Goal: Check status: Check status

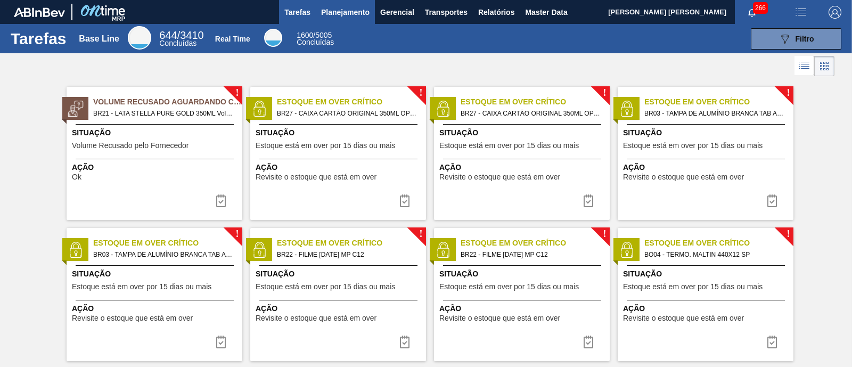
click at [342, 10] on span "Planejamento" at bounding box center [345, 12] width 48 height 13
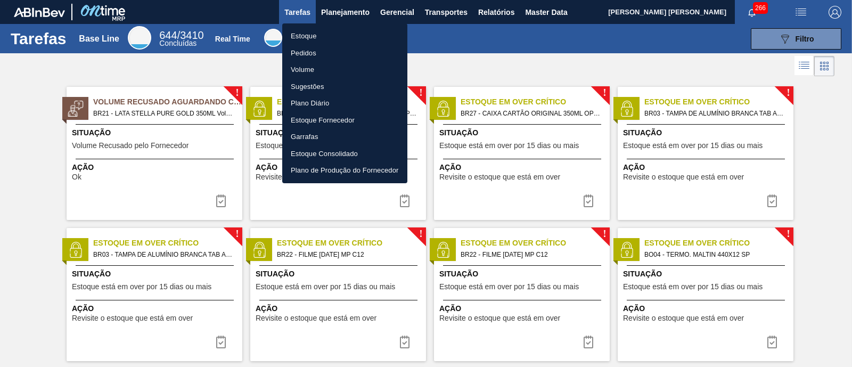
click at [321, 39] on li "Estoque" at bounding box center [344, 36] width 125 height 17
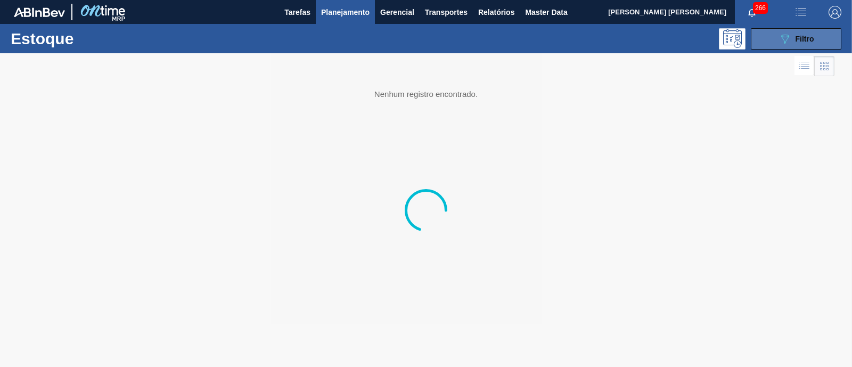
click at [681, 30] on button "089F7B8B-B2A5-4AFE-B5C0-19BA573D28AC Filtro" at bounding box center [796, 38] width 91 height 21
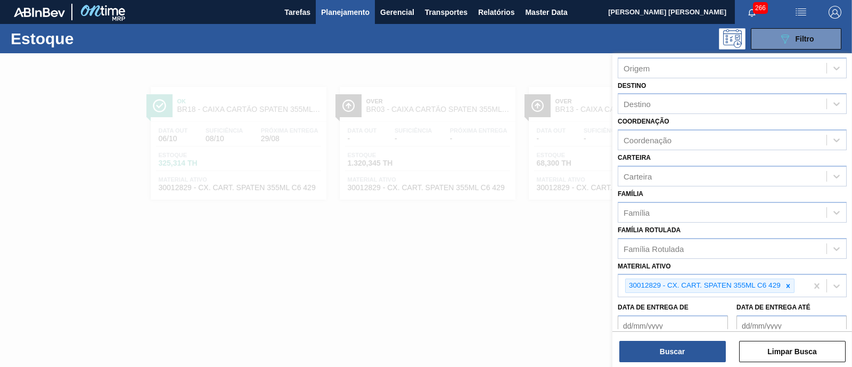
scroll to position [133, 0]
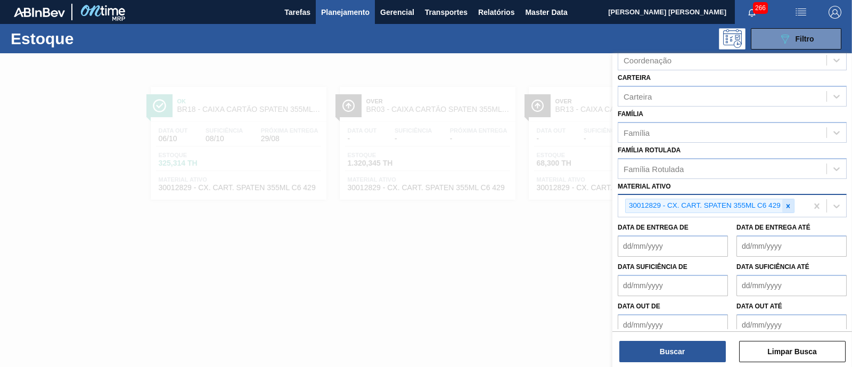
click at [681, 207] on icon at bounding box center [788, 205] width 7 height 7
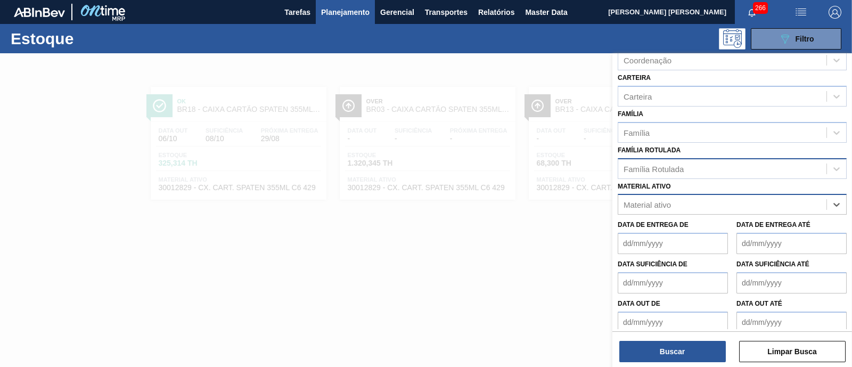
click at [663, 164] on div "Família Rotulada" at bounding box center [654, 168] width 60 height 9
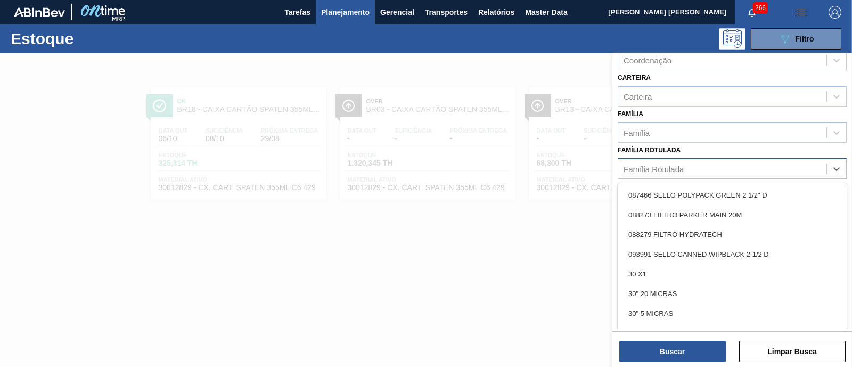
paste Rotulada "ROLHA TWIST OFF BUD 330ML"
type Rotulada "ROLHA TWIST OFF BUD 330ML"
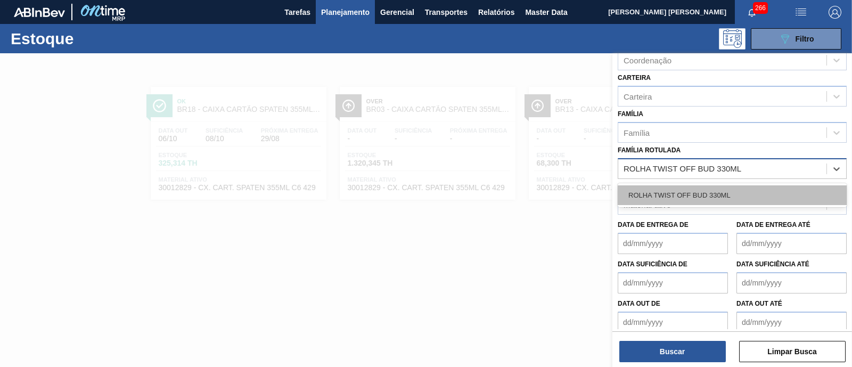
click at [681, 193] on div "ROLHA TWIST OFF BUD 330ML" at bounding box center [732, 195] width 229 height 20
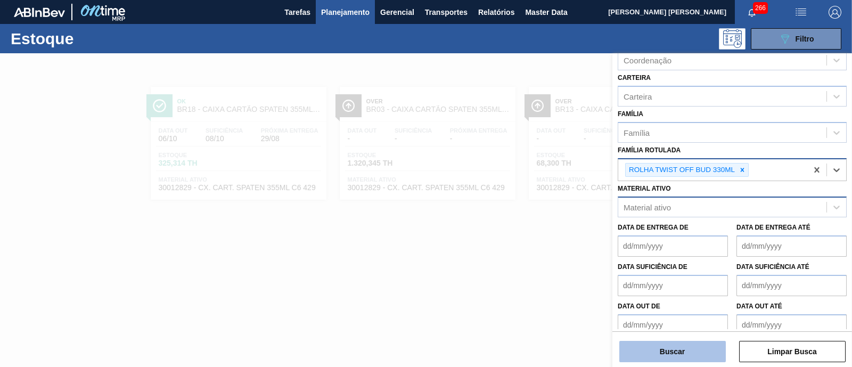
click at [673, 293] on button "Buscar" at bounding box center [672, 351] width 107 height 21
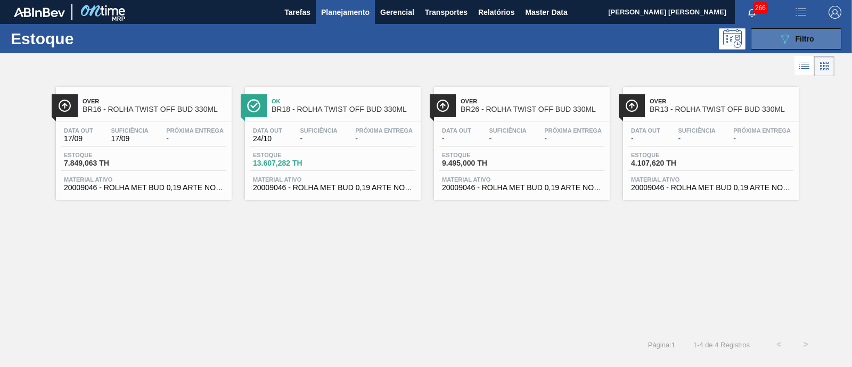
click at [681, 38] on button "089F7B8B-B2A5-4AFE-B5C0-19BA573D28AC Filtro" at bounding box center [796, 38] width 91 height 21
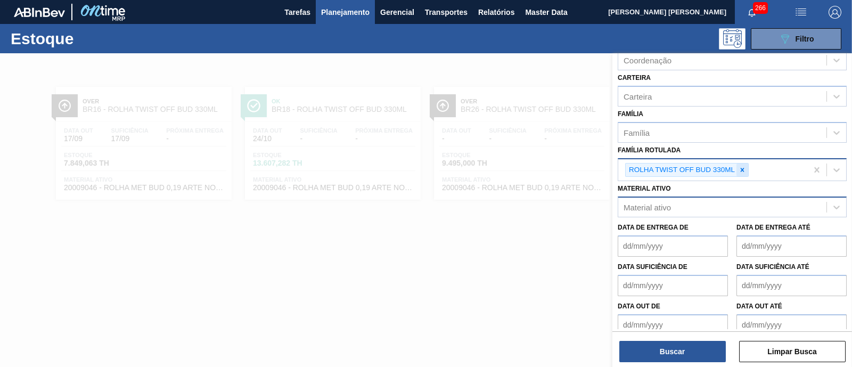
click at [681, 170] on icon at bounding box center [742, 169] width 7 height 7
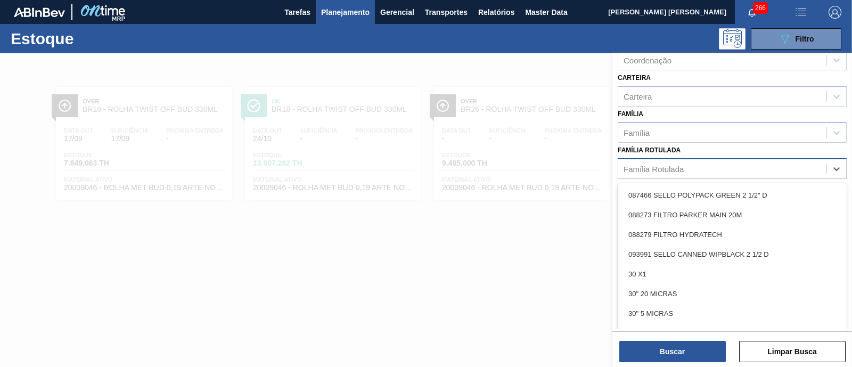
click at [681, 170] on div "Família Rotulada" at bounding box center [722, 168] width 208 height 15
paste Rotulada "RÓTULO BUD NECK 330ML"
type Rotulada "RÓTULO BUD NECK 330ML"
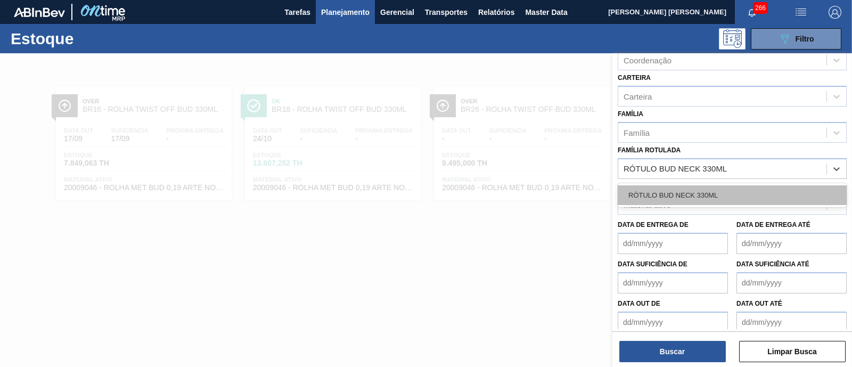
click at [681, 195] on div "RÓTULO BUD NECK 330ML" at bounding box center [732, 195] width 229 height 20
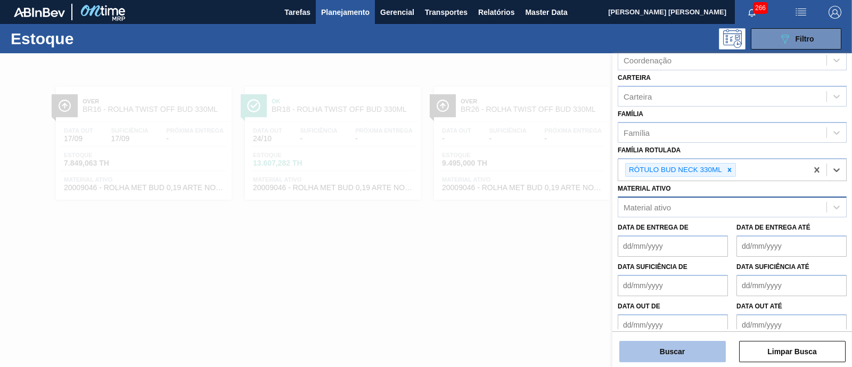
click at [666, 293] on button "Buscar" at bounding box center [672, 351] width 107 height 21
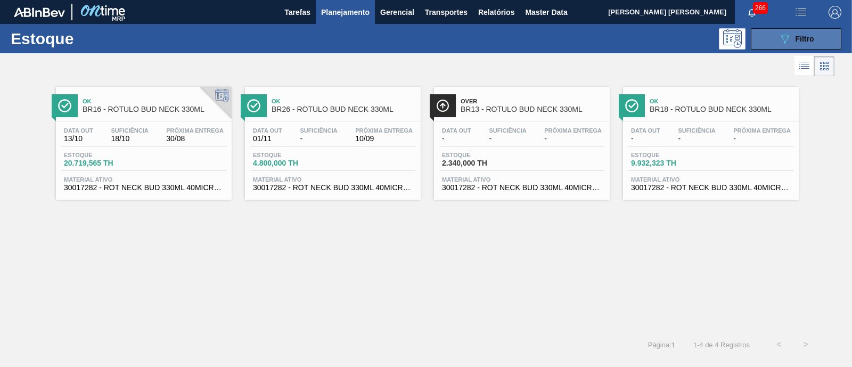
click at [681, 38] on span "Filtro" at bounding box center [805, 39] width 19 height 9
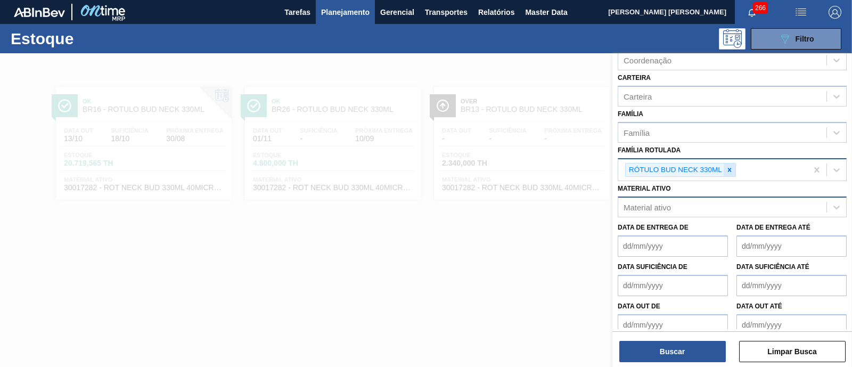
click at [681, 167] on icon at bounding box center [729, 169] width 7 height 7
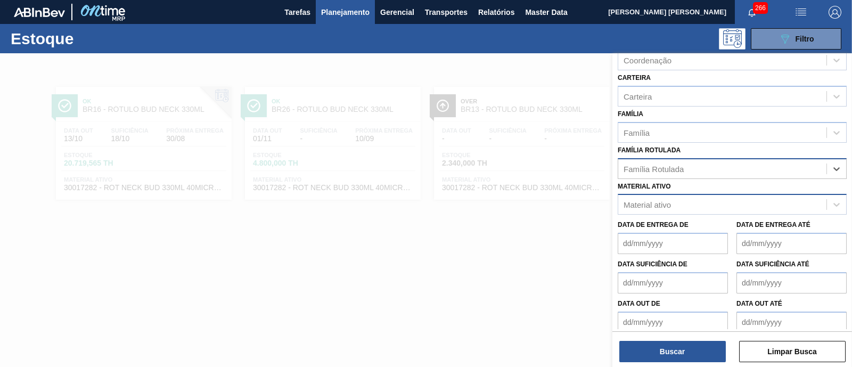
click at [681, 167] on div "Família Rotulada" at bounding box center [722, 168] width 208 height 15
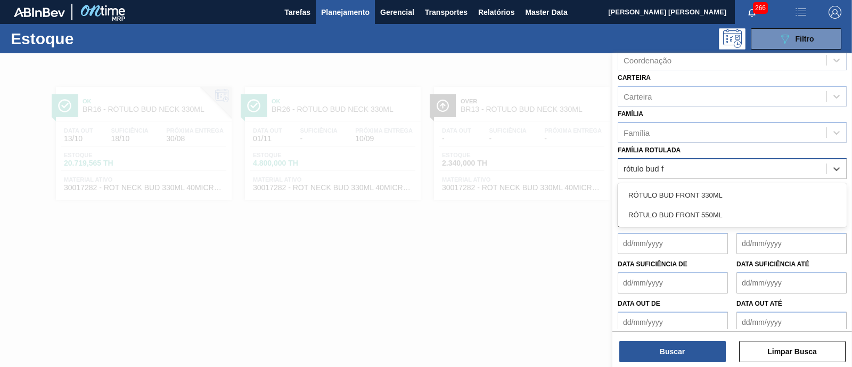
type Rotulada "rótulo bud fr"
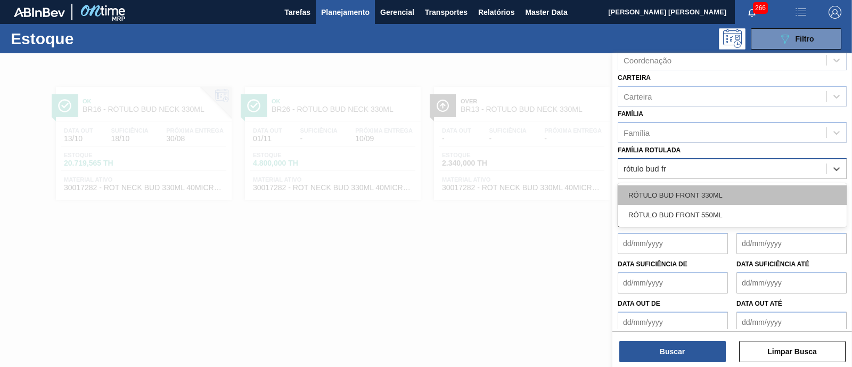
click at [681, 190] on div "RÓTULO BUD FRONT 330ML" at bounding box center [732, 195] width 229 height 20
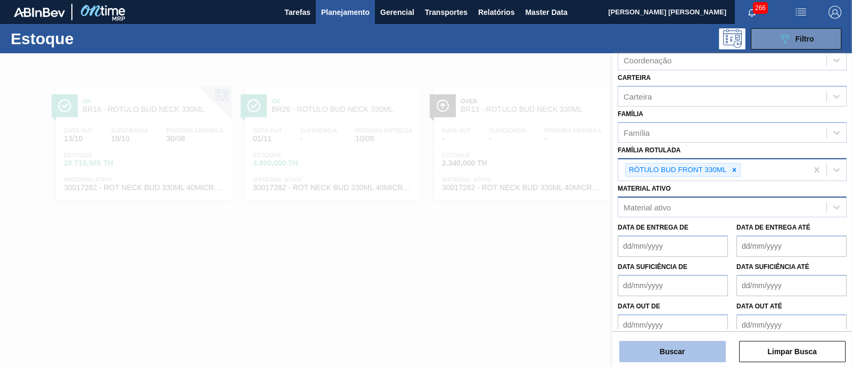
click at [681, 293] on button "Buscar" at bounding box center [672, 351] width 107 height 21
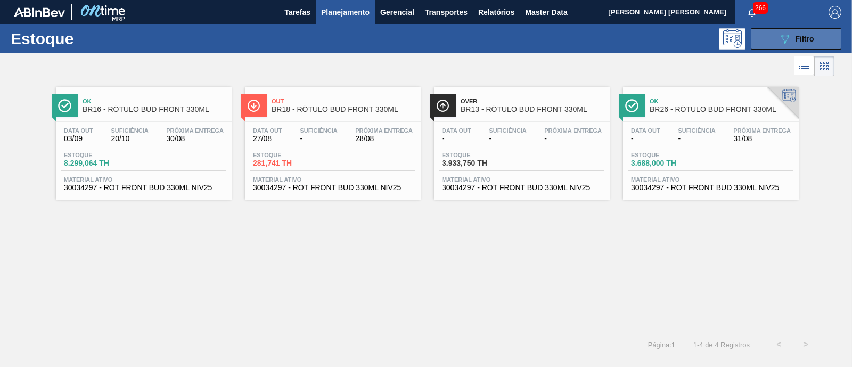
click at [681, 38] on button "089F7B8B-B2A5-4AFE-B5C0-19BA573D28AC Filtro" at bounding box center [796, 38] width 91 height 21
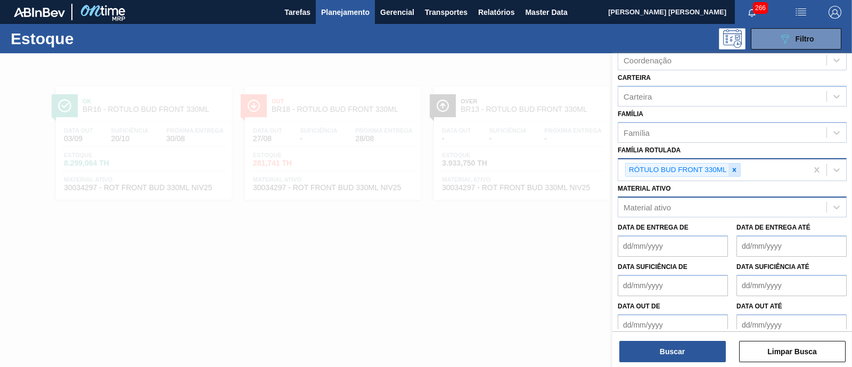
click at [681, 172] on div at bounding box center [735, 170] width 12 height 13
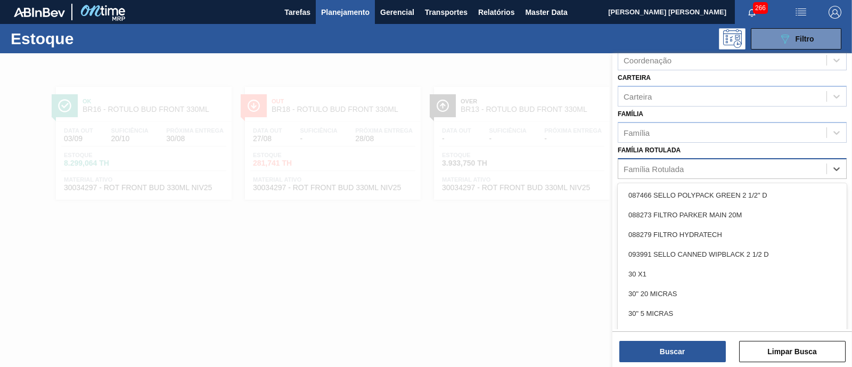
click at [681, 171] on div "Família Rotulada" at bounding box center [722, 168] width 208 height 15
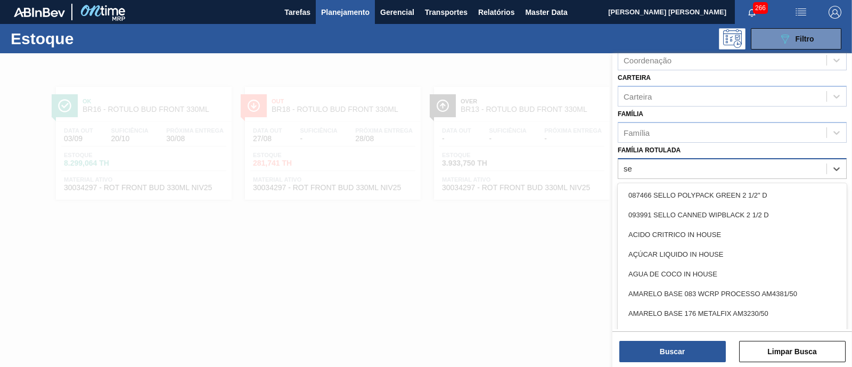
type Rotulada "s"
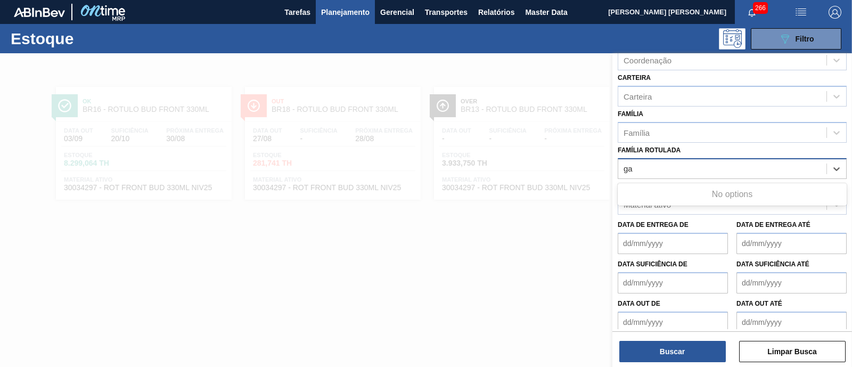
type Rotulada "g"
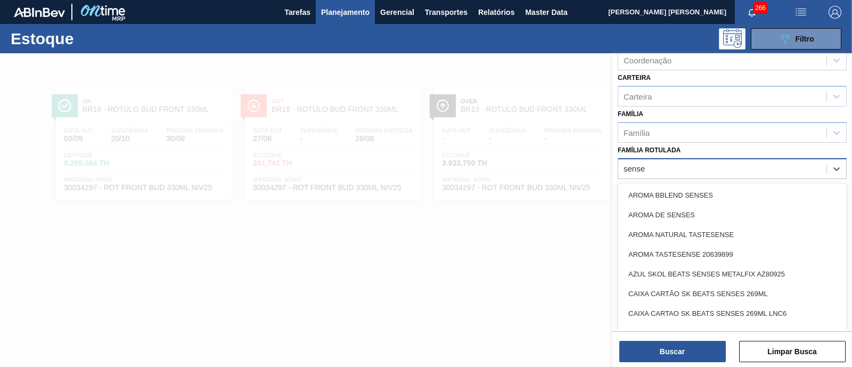
type Rotulada "senses"
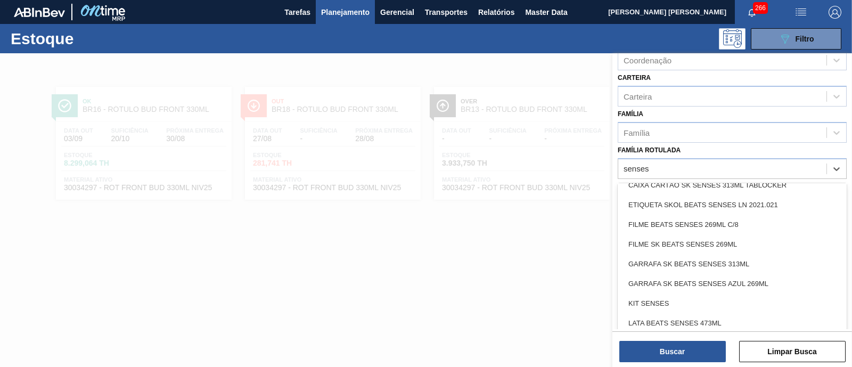
scroll to position [200, 0]
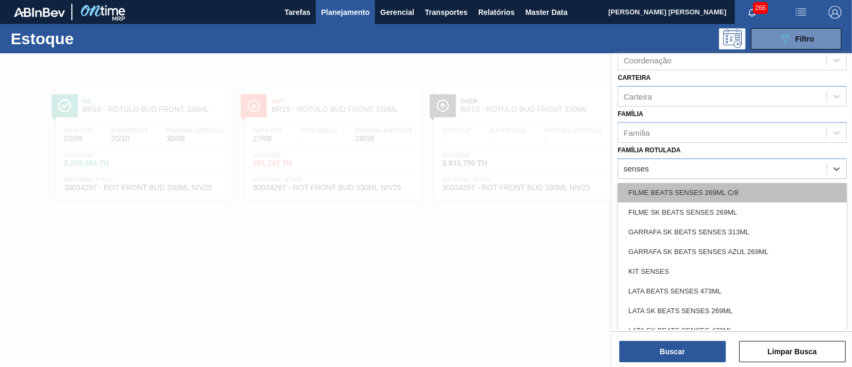
click at [681, 191] on div "FILME BEATS SENSES 269ML C/8" at bounding box center [732, 193] width 229 height 20
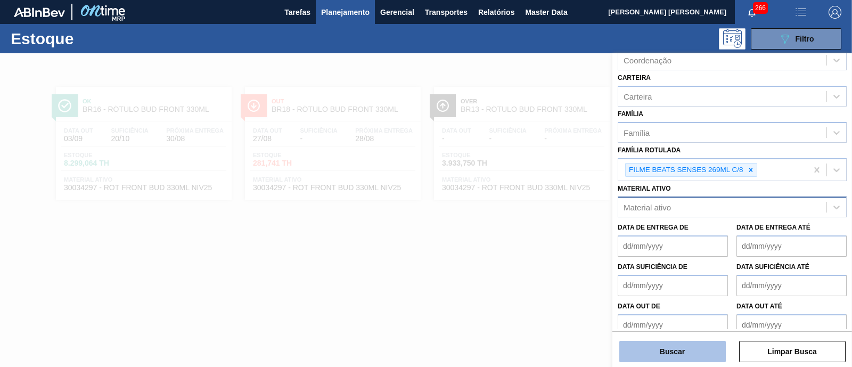
click at [676, 293] on button "Buscar" at bounding box center [672, 351] width 107 height 21
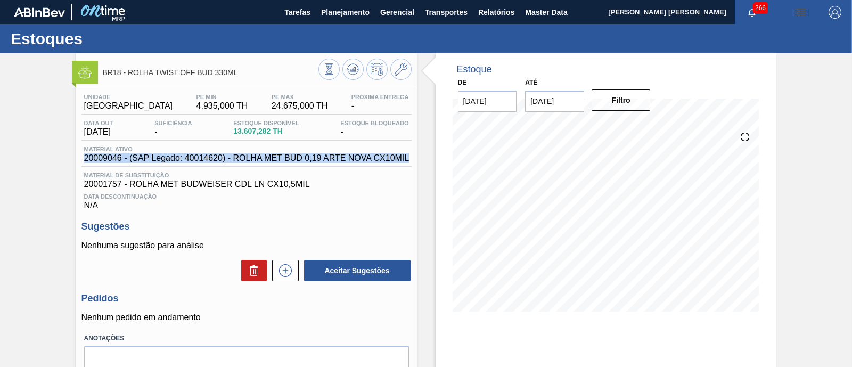
drag, startPoint x: 82, startPoint y: 157, endPoint x: 410, endPoint y: 158, distance: 327.6
click at [410, 158] on div "Material ativo 20009046 - (SAP Legado: 40014620) - ROLHA MET BUD 0,19 ARTE NOVA…" at bounding box center [246, 154] width 331 height 17
copy span "20009046 - (SAP Legado: 40014620) - ROLHA MET BUD 0,19 ARTE NOVA CX10MIL"
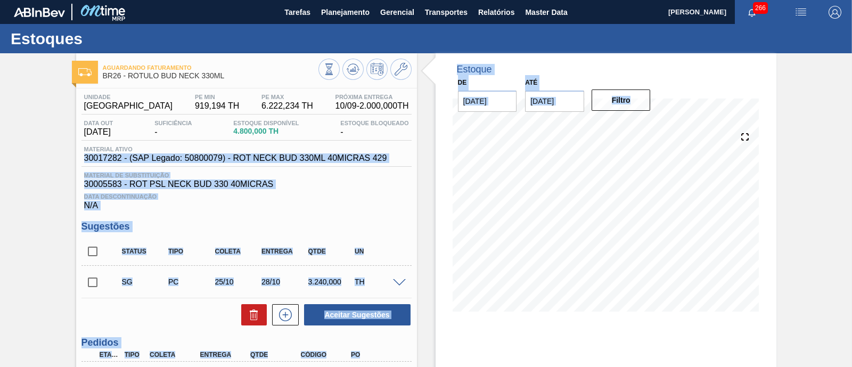
drag, startPoint x: 77, startPoint y: 162, endPoint x: 418, endPoint y: 154, distance: 340.4
click at [418, 154] on div "Aguardando Faturamento BR26 - RÓTULO BUD NECK 330ML Unidade Uberlândia PE MIN 9…" at bounding box center [426, 267] width 852 height 428
drag, startPoint x: 415, startPoint y: 155, endPoint x: 405, endPoint y: 159, distance: 11.0
click at [415, 155] on div "Aguardando Faturamento BR26 - RÓTULO BUD NECK 330ML Unidade Uberlândia PE MIN 9…" at bounding box center [426, 267] width 852 height 428
click at [385, 161] on span "30017282 - (SAP Legado: 50800079) - ROT NECK BUD 330ML 40MICRAS 429" at bounding box center [235, 158] width 303 height 10
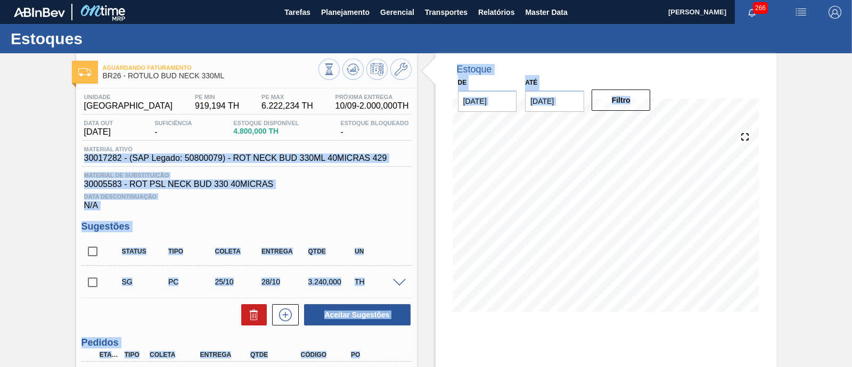
click at [91, 189] on span "30005583 - ROT PSL NECK BUD 330 40MICRAS" at bounding box center [246, 184] width 325 height 10
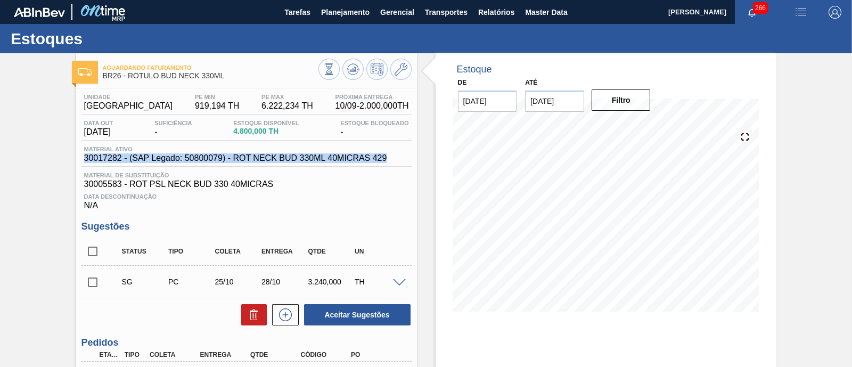
drag, startPoint x: 80, startPoint y: 161, endPoint x: 387, endPoint y: 159, distance: 306.8
click at [387, 159] on div "Unidade Uberlândia PE MIN 919,194 TH PE MAX 6.222,234 TH Próxima Entrega 10/09 …" at bounding box center [246, 281] width 341 height 387
copy span "30017282 - (SAP Legado: 50800079) - ROT NECK BUD 330ML 40MICRAS 429"
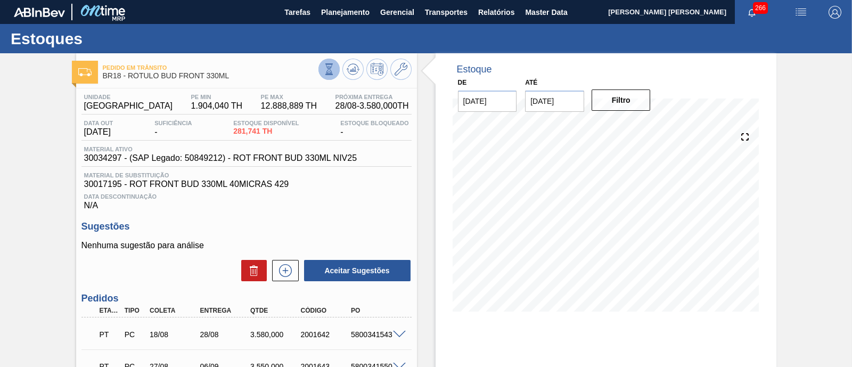
click at [332, 72] on icon at bounding box center [329, 69] width 12 height 12
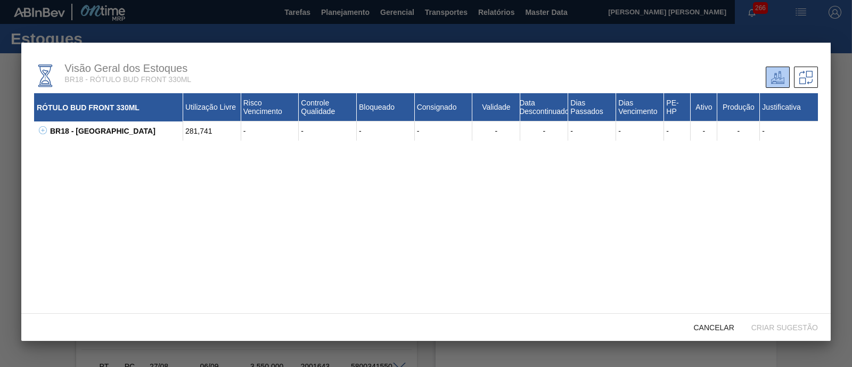
click at [45, 130] on icon at bounding box center [43, 130] width 8 height 8
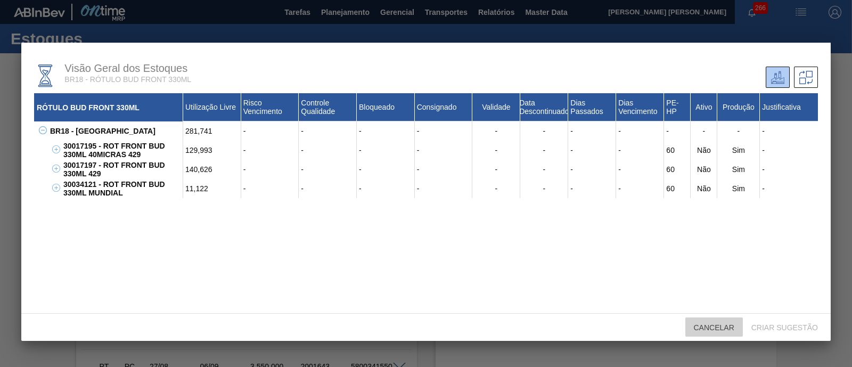
click at [727, 329] on span "Cancelar" at bounding box center [714, 327] width 58 height 9
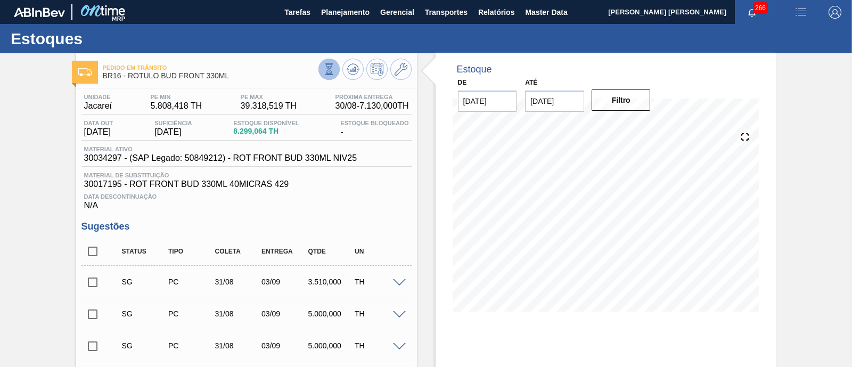
click at [331, 71] on icon at bounding box center [329, 69] width 12 height 12
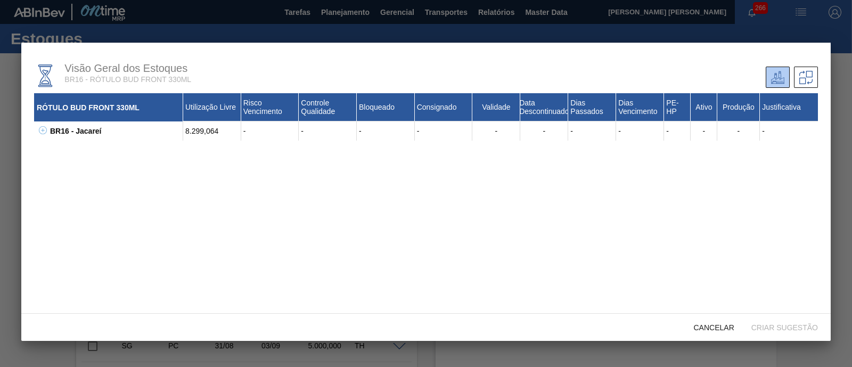
click at [39, 129] on icon at bounding box center [43, 130] width 8 height 8
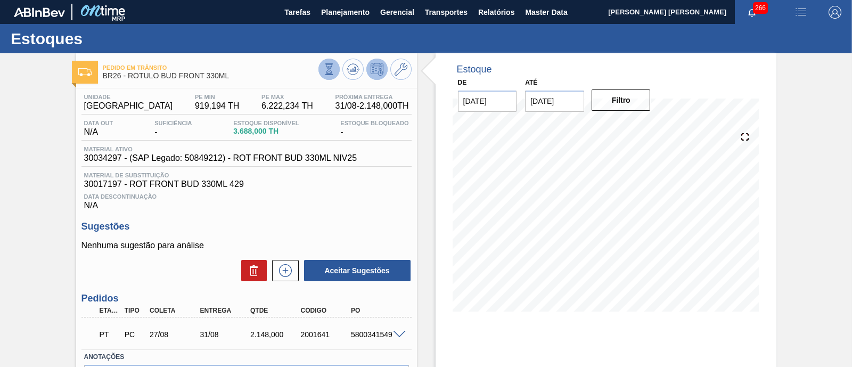
click at [327, 70] on icon at bounding box center [329, 69] width 12 height 12
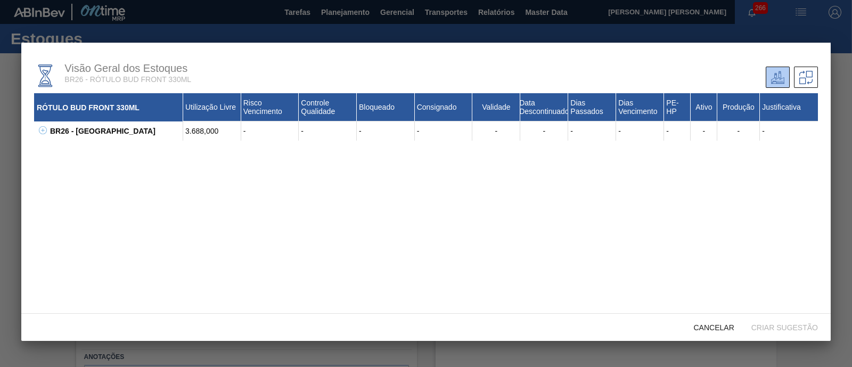
click at [43, 130] on icon at bounding box center [43, 130] width 8 height 8
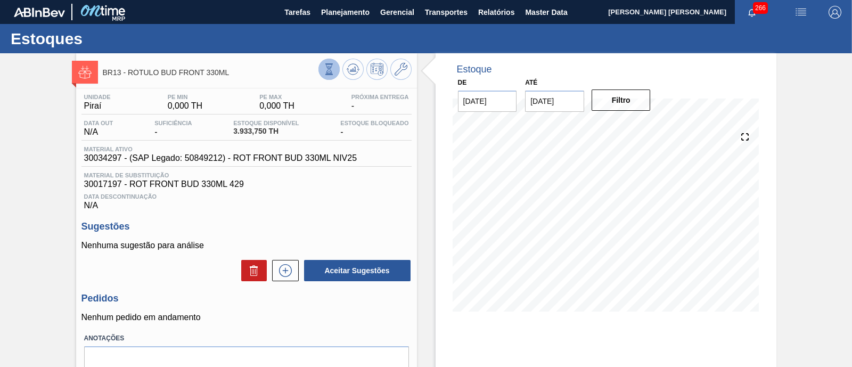
click at [337, 69] on button at bounding box center [329, 69] width 21 height 21
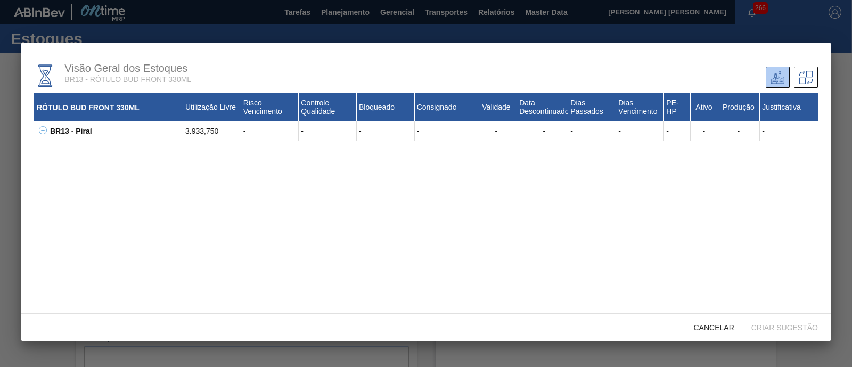
click at [43, 129] on icon at bounding box center [43, 130] width 8 height 8
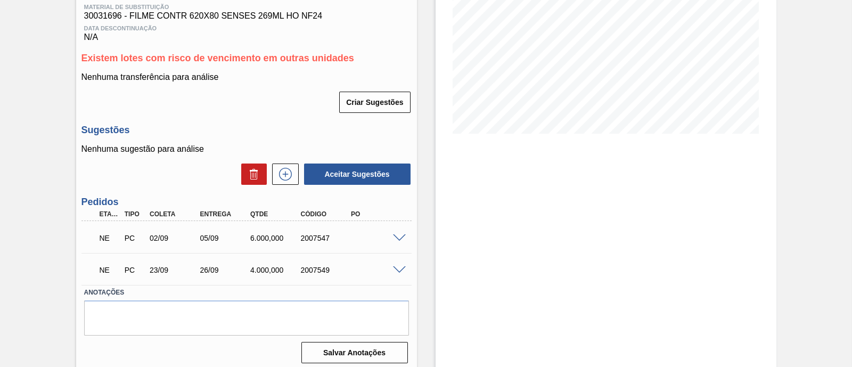
scroll to position [186, 0]
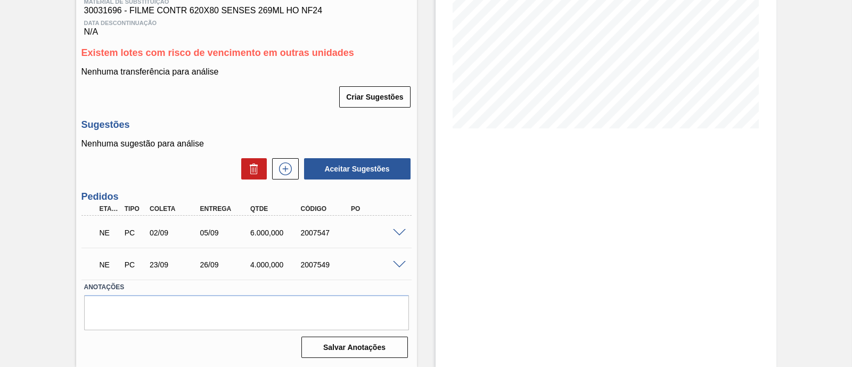
click at [399, 231] on span at bounding box center [399, 233] width 13 height 8
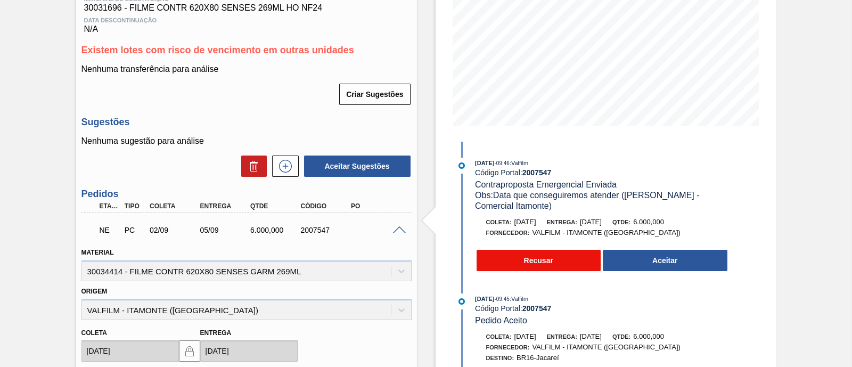
click at [515, 260] on button "Recusar" at bounding box center [539, 260] width 125 height 21
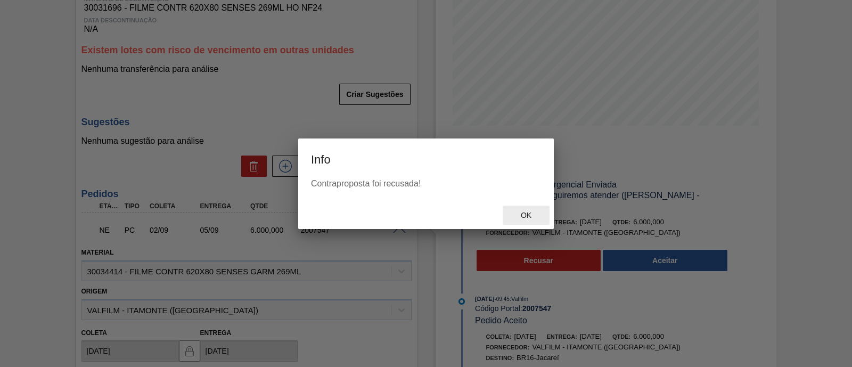
click at [530, 216] on span "Ok" at bounding box center [526, 215] width 28 height 9
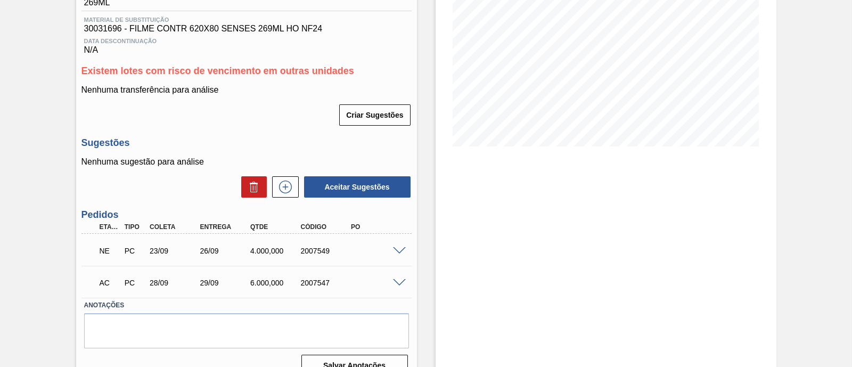
scroll to position [186, 0]
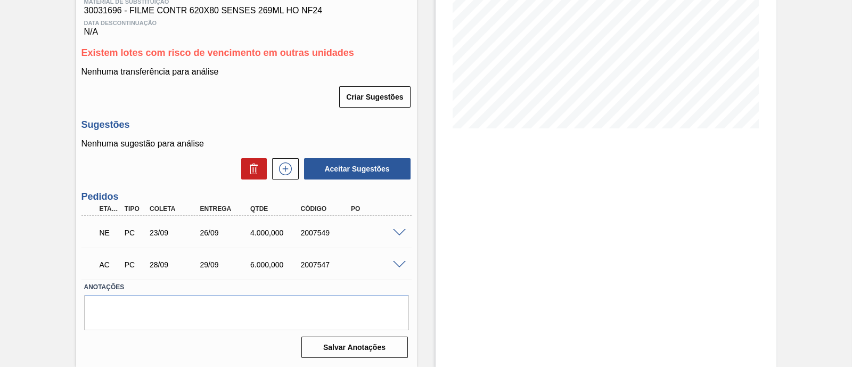
click at [395, 231] on span at bounding box center [399, 233] width 13 height 8
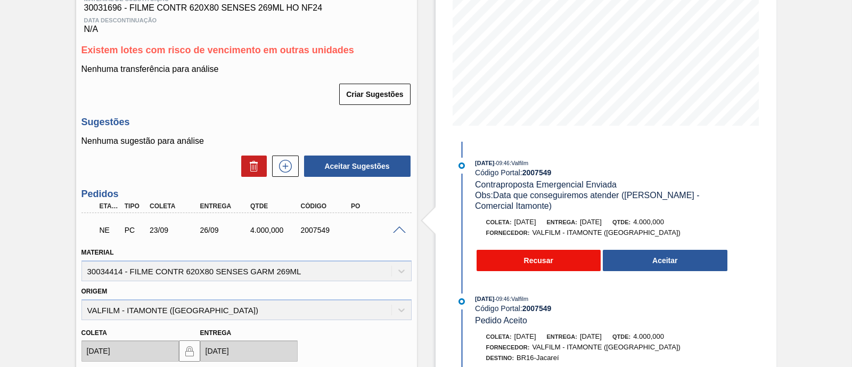
click at [527, 259] on button "Recusar" at bounding box center [539, 260] width 125 height 21
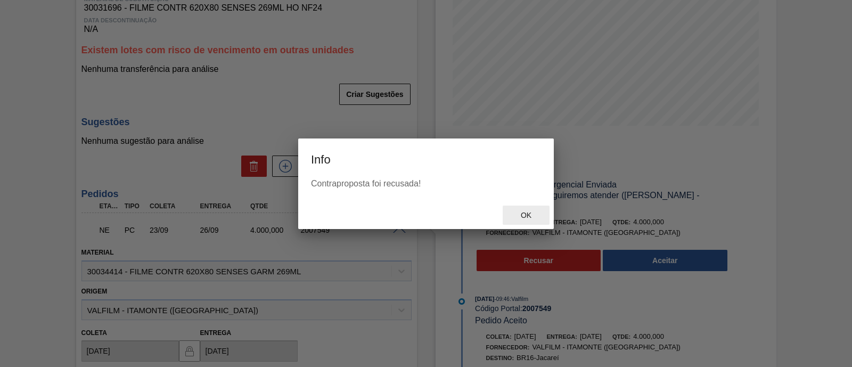
click at [533, 217] on span "Ok" at bounding box center [526, 215] width 28 height 9
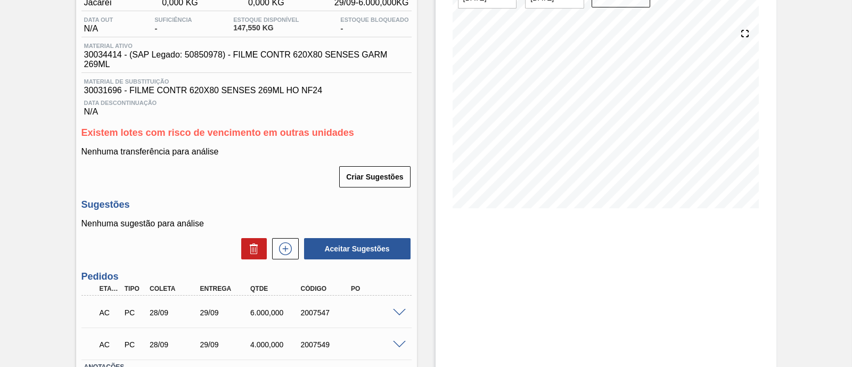
scroll to position [133, 0]
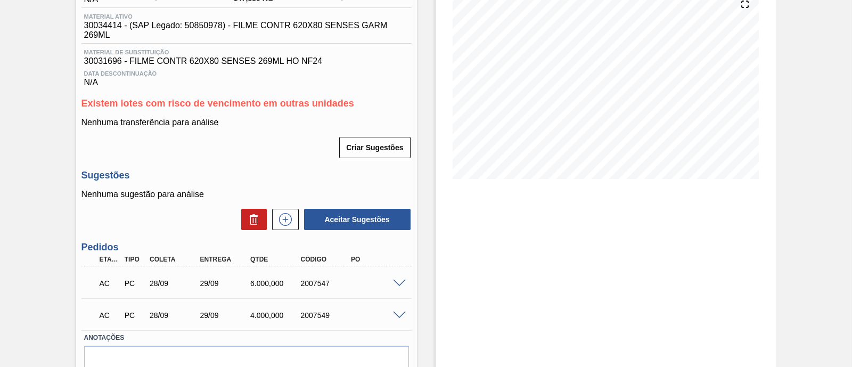
click at [394, 282] on span at bounding box center [399, 284] width 13 height 8
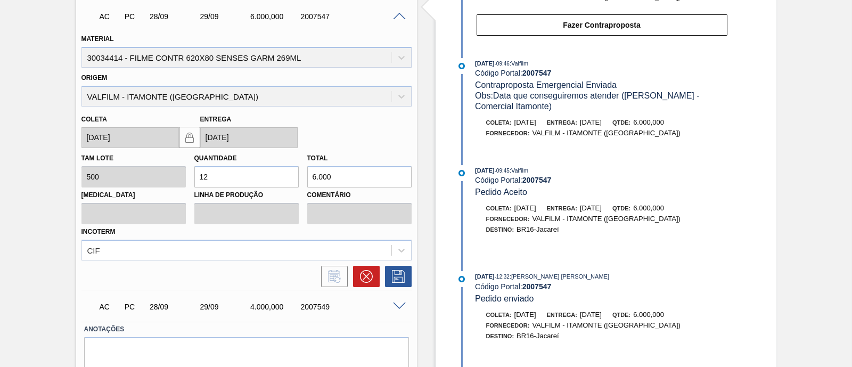
scroll to position [0, 0]
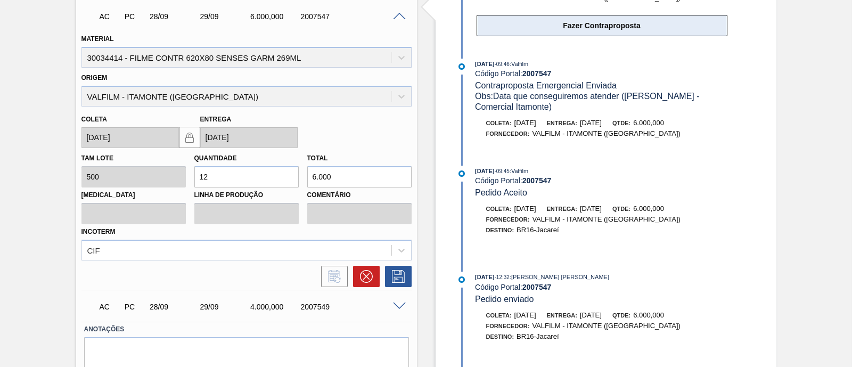
click at [617, 25] on button "Fazer Contraproposta" at bounding box center [602, 25] width 251 height 21
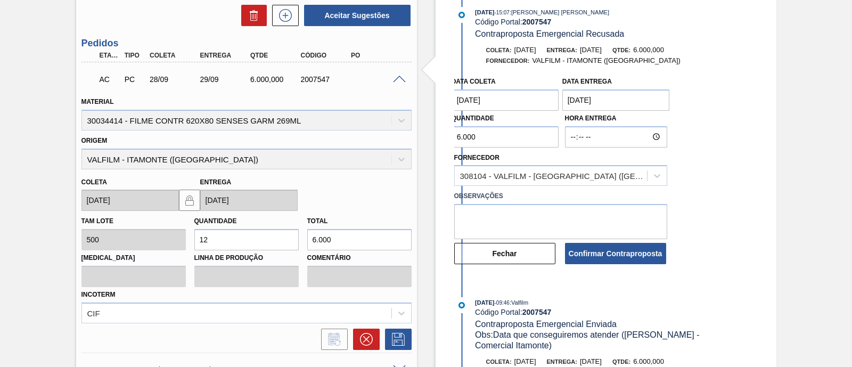
scroll to position [266, 0]
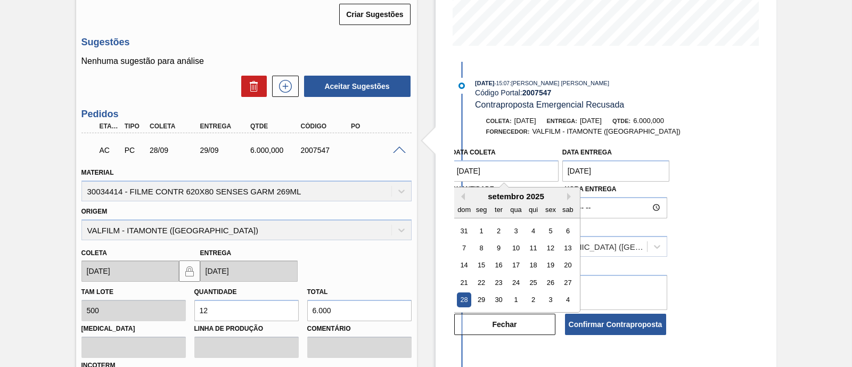
click at [533, 175] on coleta "28/09/2025" at bounding box center [506, 170] width 108 height 21
click at [545, 227] on div "5" at bounding box center [550, 230] width 14 height 14
type coleta "[DATE]"
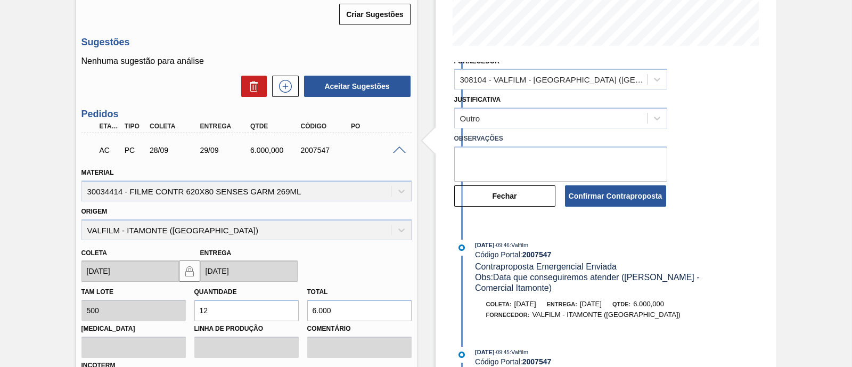
scroll to position [89, 0]
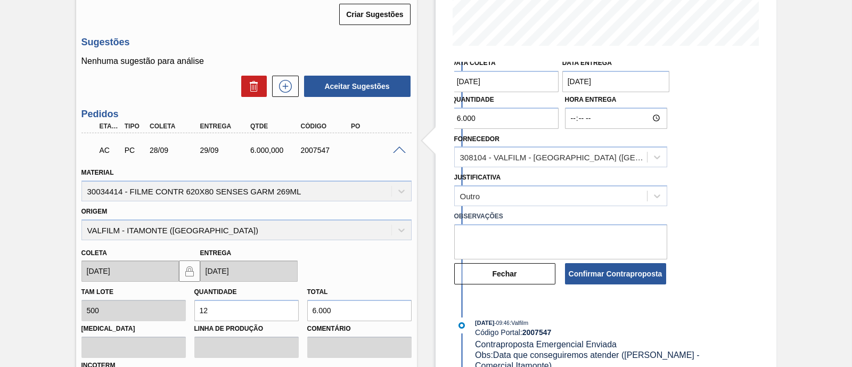
click at [592, 86] on entrega "[DATE]" at bounding box center [616, 81] width 108 height 21
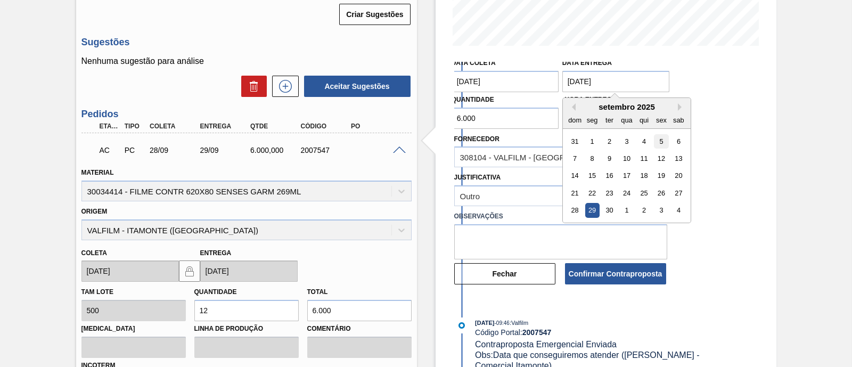
click at [663, 139] on div "5" at bounding box center [661, 141] width 14 height 14
type entrega "[DATE]"
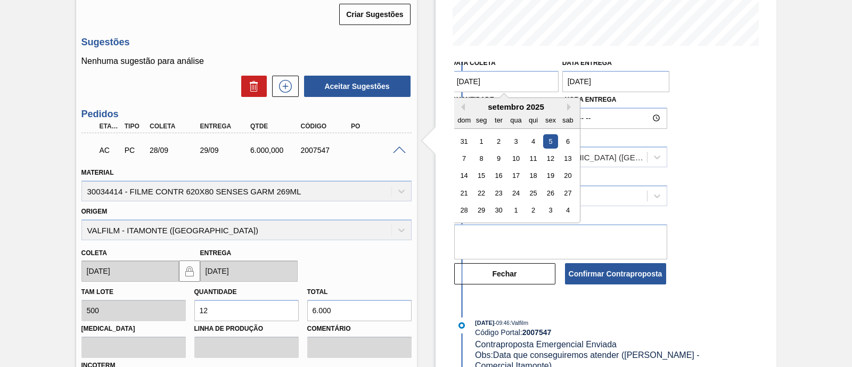
click at [540, 83] on coleta "[DATE]" at bounding box center [506, 81] width 108 height 21
click at [498, 142] on div "2" at bounding box center [499, 141] width 14 height 14
type coleta "02/09/2025"
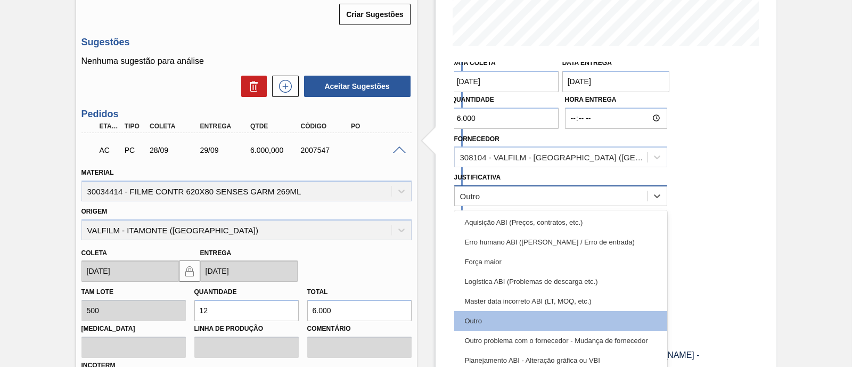
click at [500, 190] on div "Outro" at bounding box center [551, 196] width 192 height 15
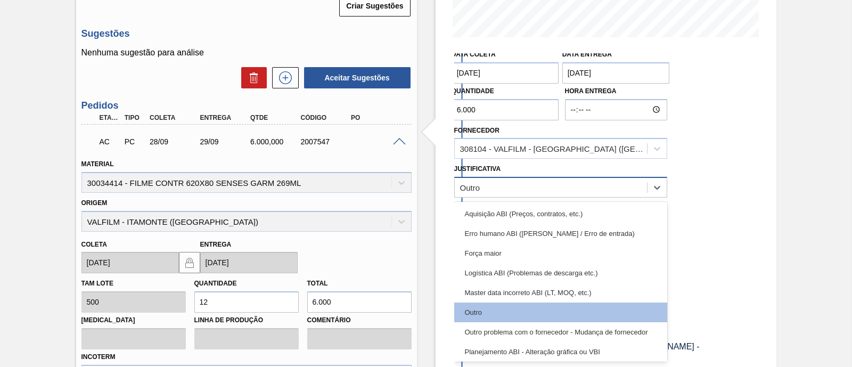
click at [500, 190] on div "Outro" at bounding box center [551, 187] width 192 height 15
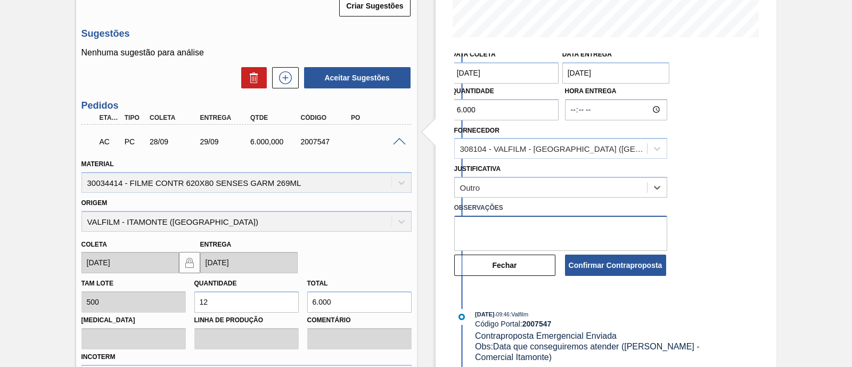
click at [493, 230] on textarea at bounding box center [560, 233] width 213 height 35
type textarea "i"
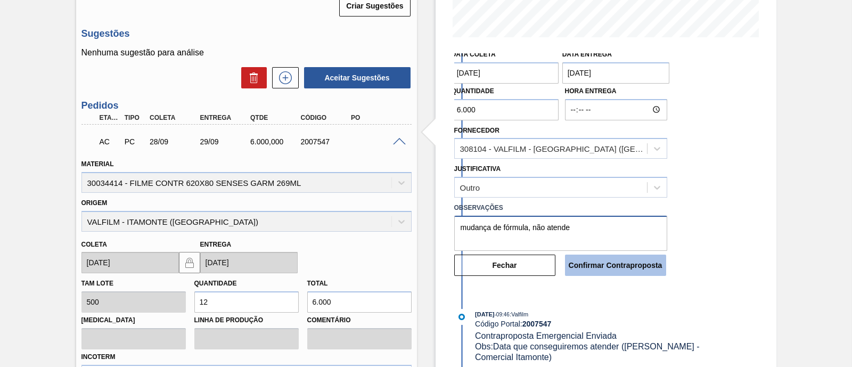
type textarea "mudança de fórmula, não atende"
click at [590, 264] on button "Confirmar Contraproposta" at bounding box center [615, 265] width 101 height 21
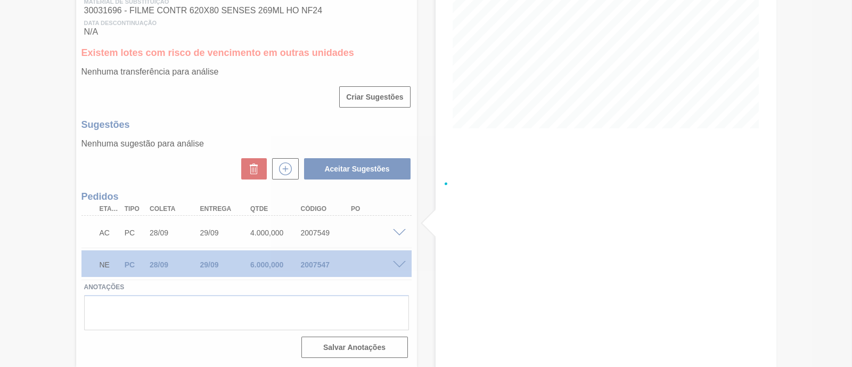
scroll to position [186, 0]
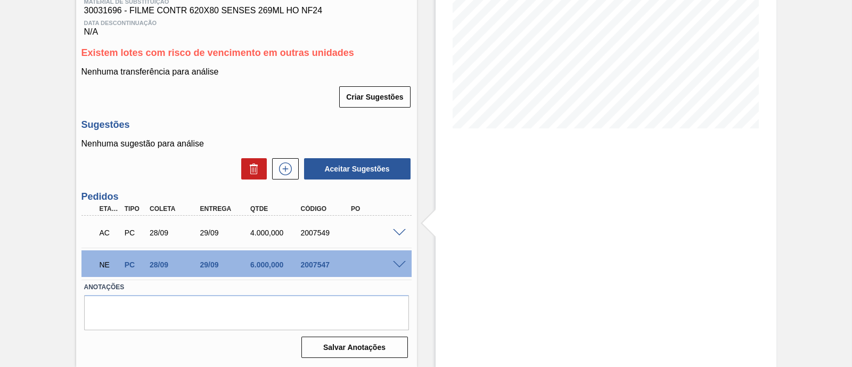
click at [400, 264] on span at bounding box center [399, 265] width 13 height 8
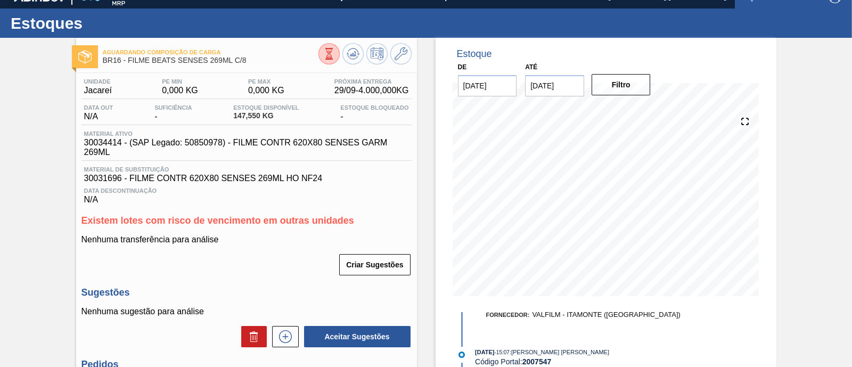
scroll to position [0, 0]
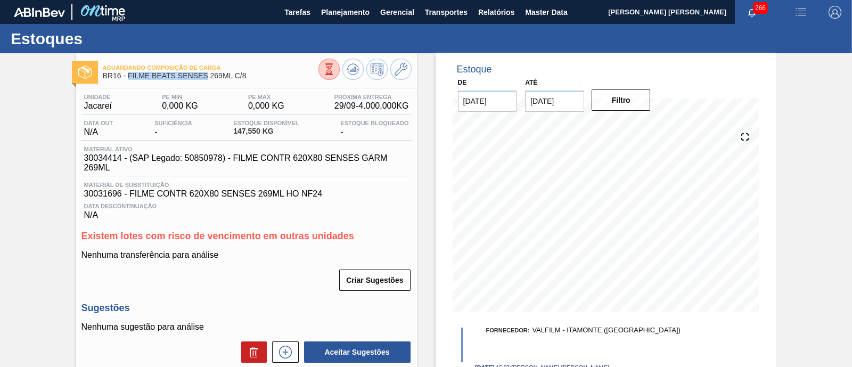
drag, startPoint x: 126, startPoint y: 75, endPoint x: 208, endPoint y: 76, distance: 82.0
click at [208, 76] on span "BR16 - FILME BEATS SENSES 269ML C/8" at bounding box center [211, 76] width 216 height 8
copy span "FILME BEATS SENSES"
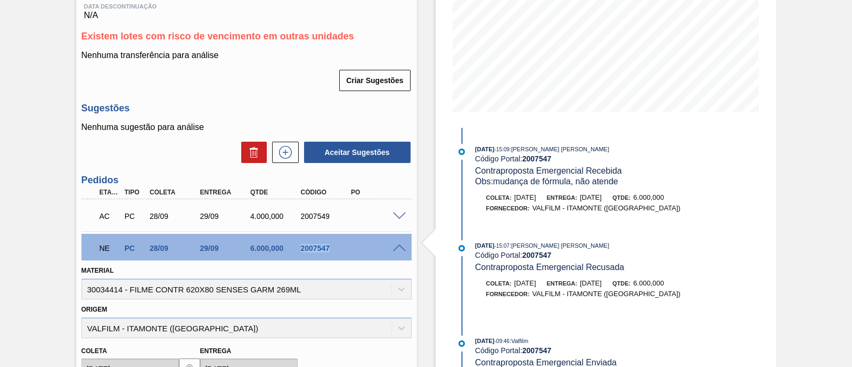
drag, startPoint x: 298, startPoint y: 249, endPoint x: 346, endPoint y: 246, distance: 47.5
click at [346, 246] on div "2007547" at bounding box center [325, 248] width 55 height 9
copy div "2007547"
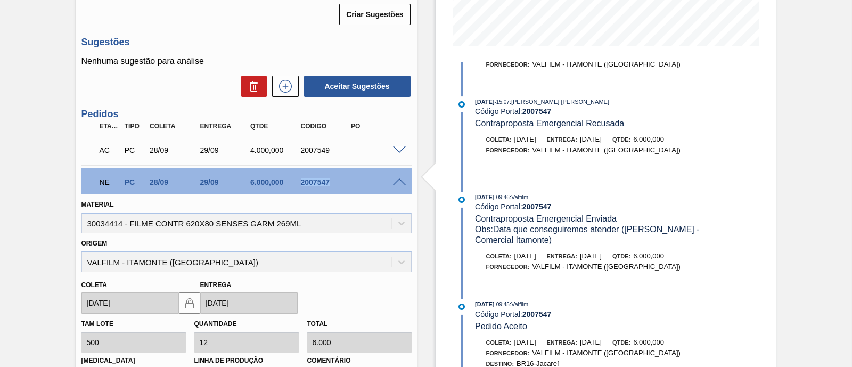
scroll to position [333, 0]
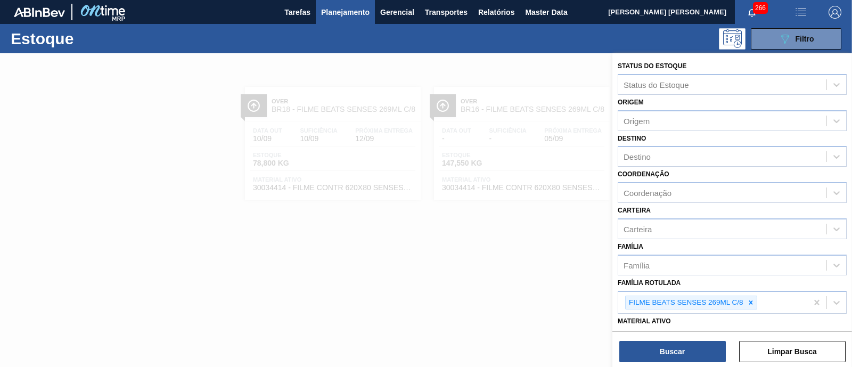
scroll to position [133, 0]
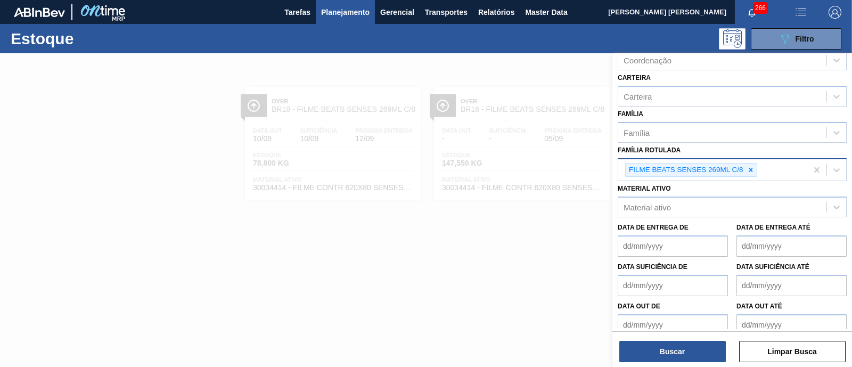
click at [749, 169] on icon at bounding box center [750, 169] width 7 height 7
click at [749, 169] on div "FILME BEATS SENSES 269ML C/8" at bounding box center [712, 170] width 189 height 22
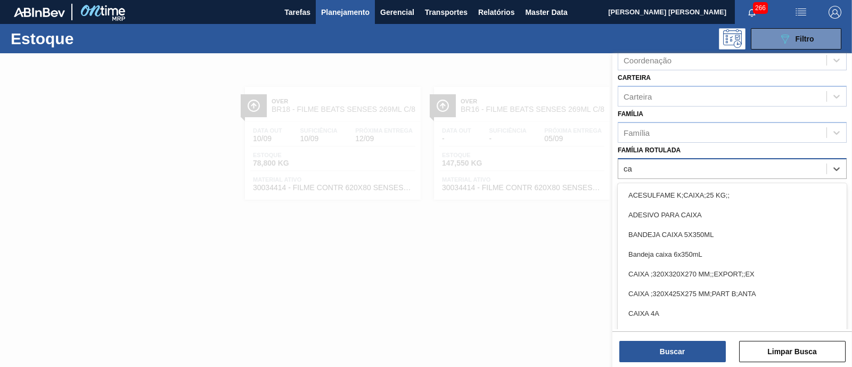
type Rotulada "c"
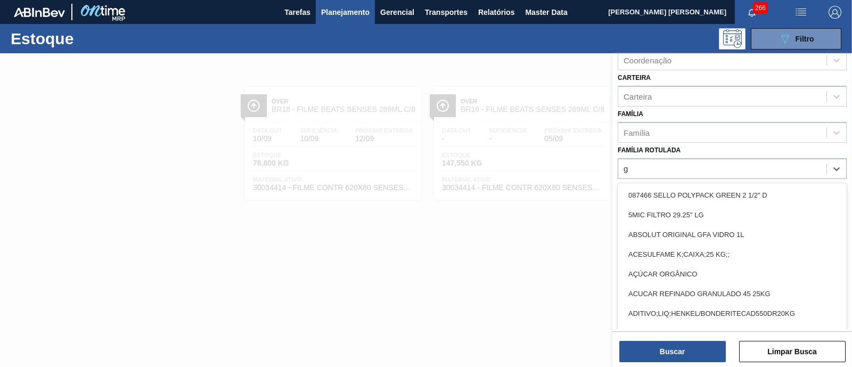
type Rotulada "gt"
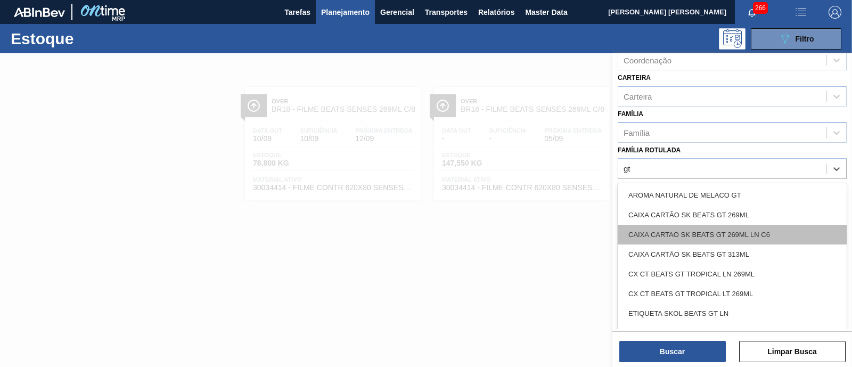
click at [758, 229] on div "CAIXA CARTAO SK BEATS GT 269ML LN C6" at bounding box center [732, 235] width 229 height 20
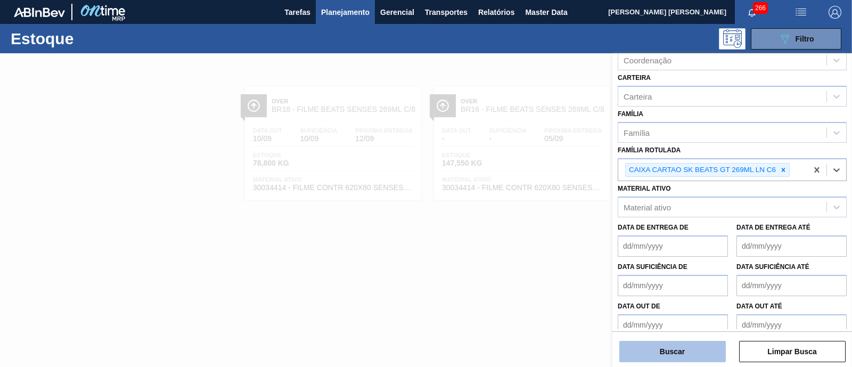
click at [678, 355] on button "Buscar" at bounding box center [672, 351] width 107 height 21
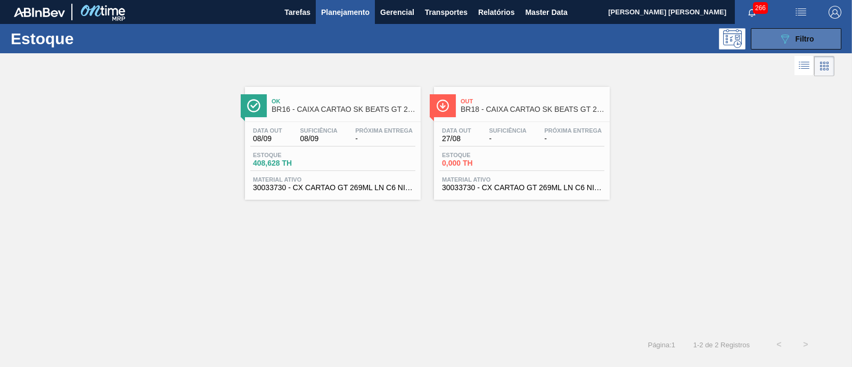
click at [777, 38] on button "089F7B8B-B2A5-4AFE-B5C0-19BA573D28AC Filtro" at bounding box center [796, 38] width 91 height 21
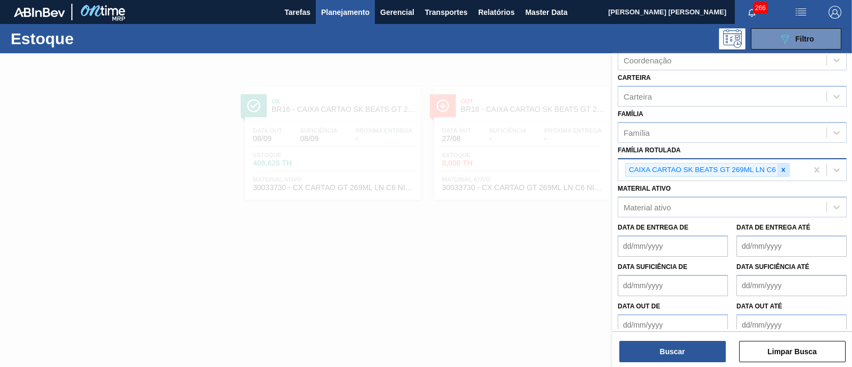
click at [785, 167] on icon at bounding box center [783, 169] width 7 height 7
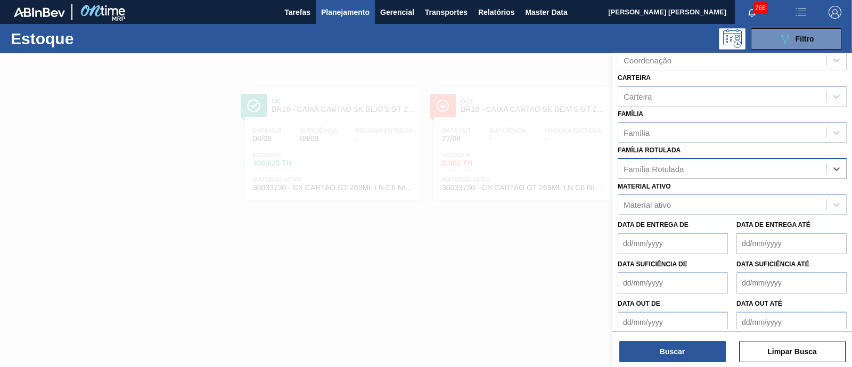
click at [785, 167] on div "Família Rotulada" at bounding box center [722, 168] width 208 height 15
type Rotulada "carambo"
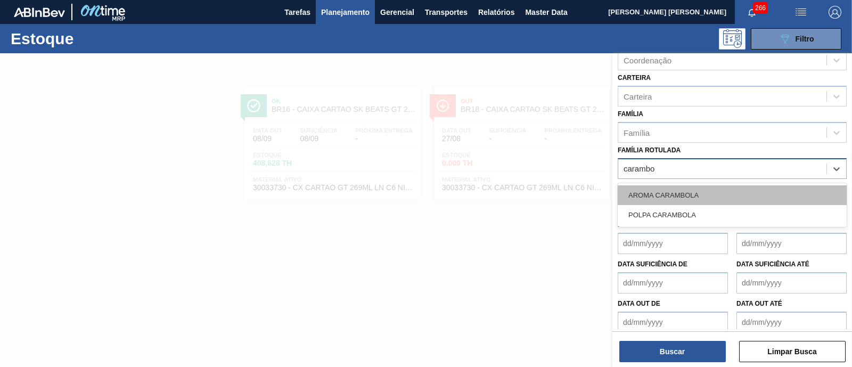
click at [732, 189] on div "AROMA CARAMBOLA" at bounding box center [732, 195] width 229 height 20
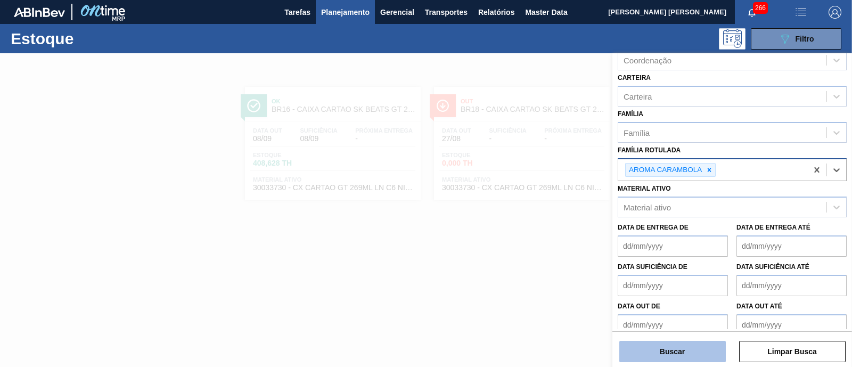
click at [695, 353] on button "Buscar" at bounding box center [672, 351] width 107 height 21
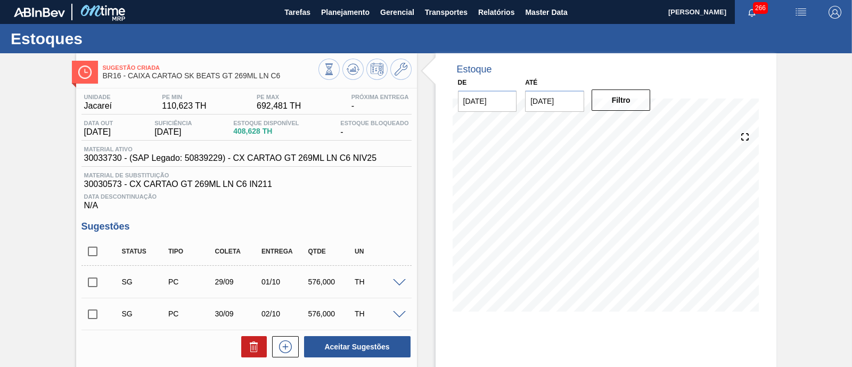
scroll to position [66, 0]
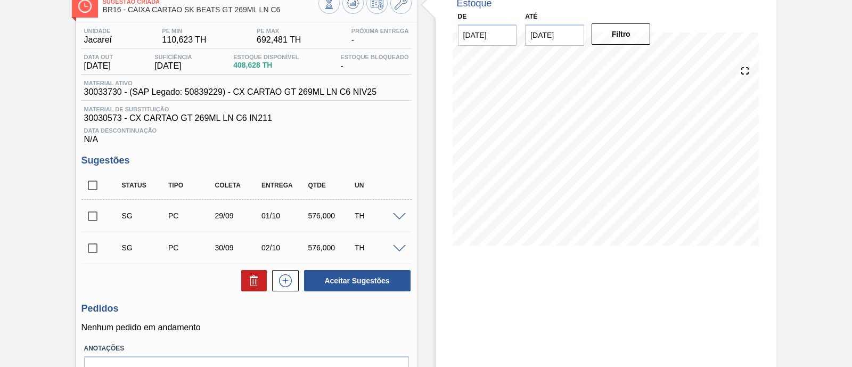
click at [399, 216] on span at bounding box center [399, 217] width 13 height 8
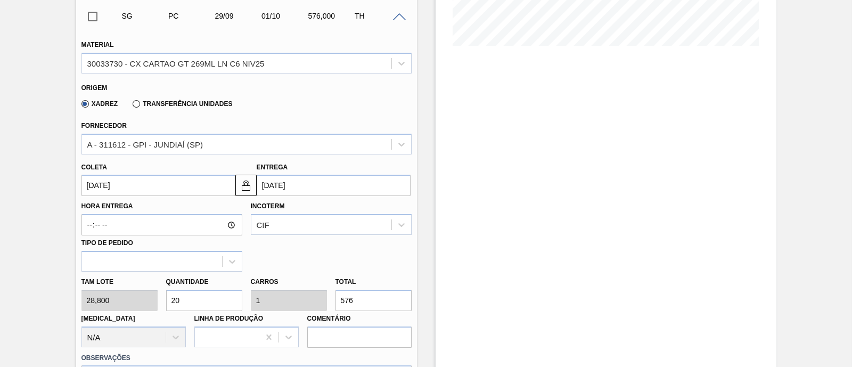
scroll to position [333, 0]
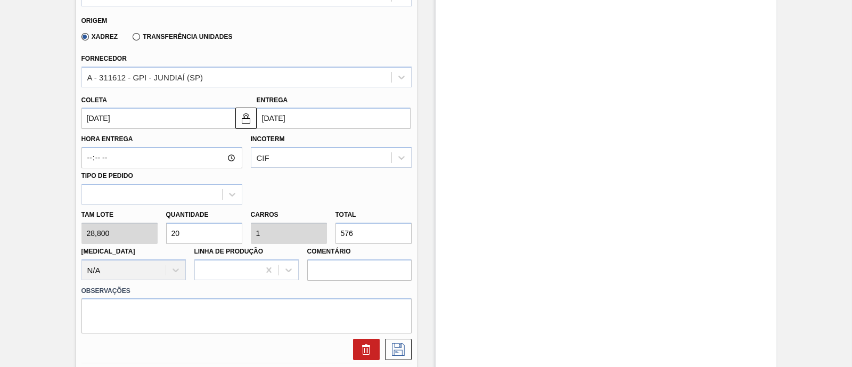
click at [137, 119] on input "[DATE]" at bounding box center [158, 118] width 154 height 21
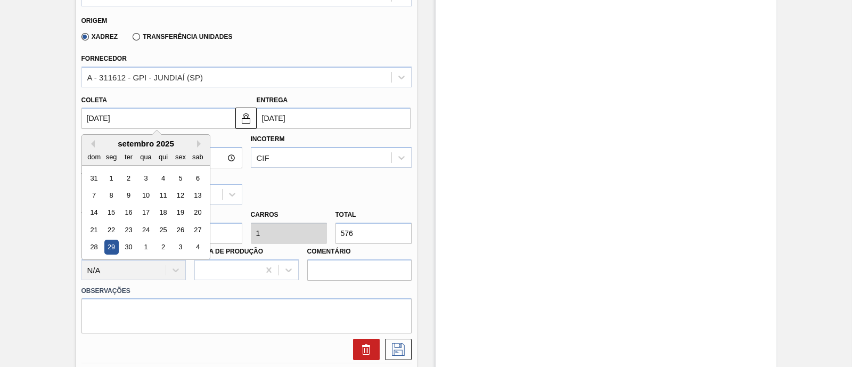
click at [310, 118] on input "[DATE]" at bounding box center [334, 118] width 154 height 21
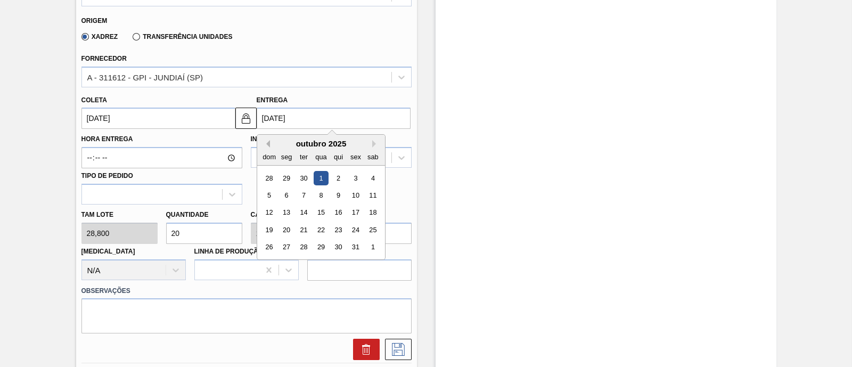
click at [266, 143] on button "Previous Month" at bounding box center [266, 143] width 7 height 7
click at [357, 179] on div "5" at bounding box center [355, 178] width 14 height 14
type input "[DATE]"
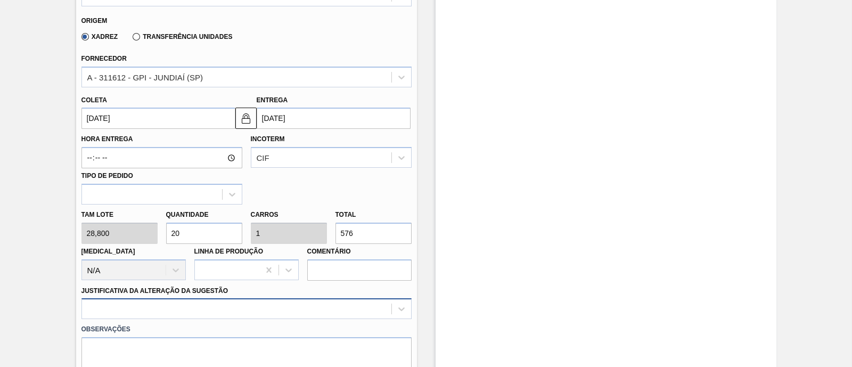
click at [202, 303] on div at bounding box center [246, 308] width 330 height 21
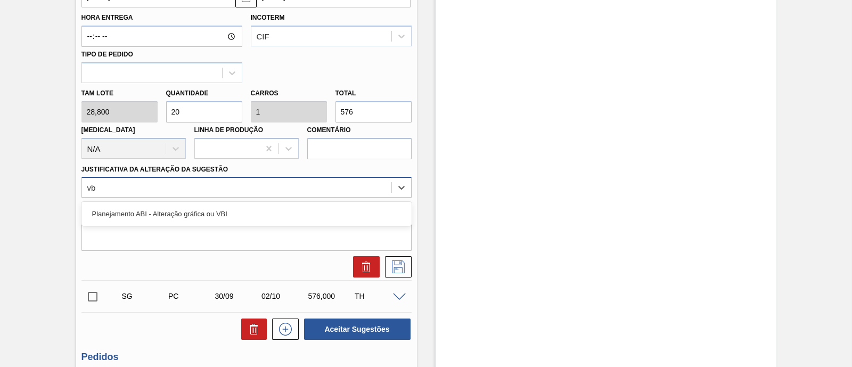
type Sugestão "vbi"
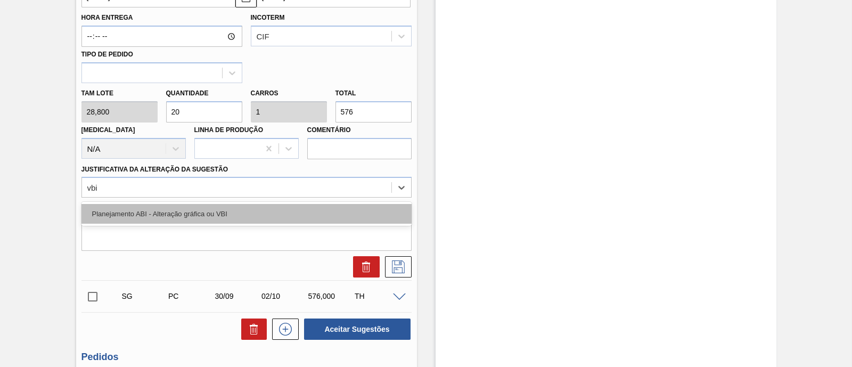
click at [169, 214] on div "Planejamento ABI - Alteração gráfica ou VBI" at bounding box center [246, 214] width 330 height 20
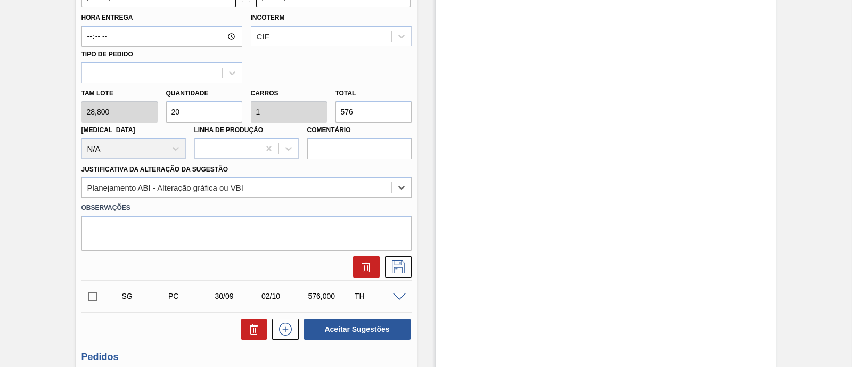
scroll to position [388, 0]
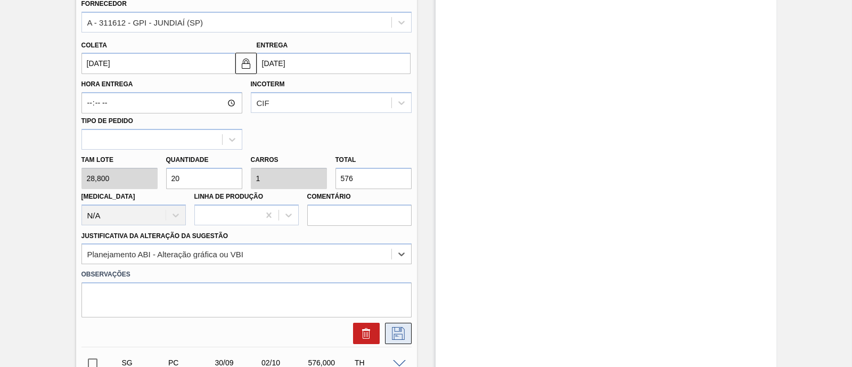
click at [390, 337] on icon at bounding box center [398, 333] width 17 height 13
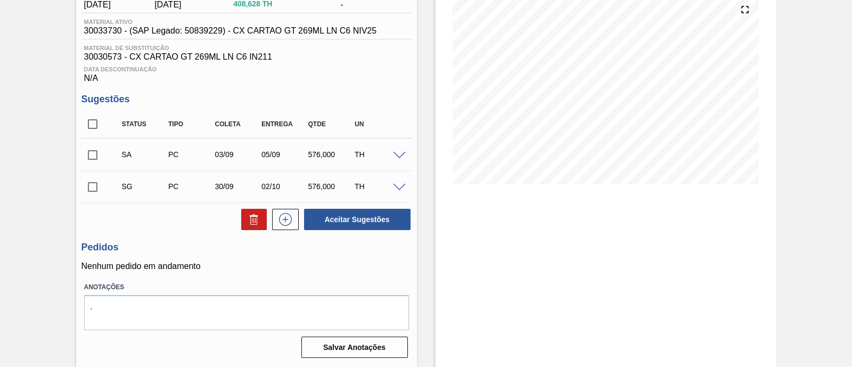
scroll to position [63, 0]
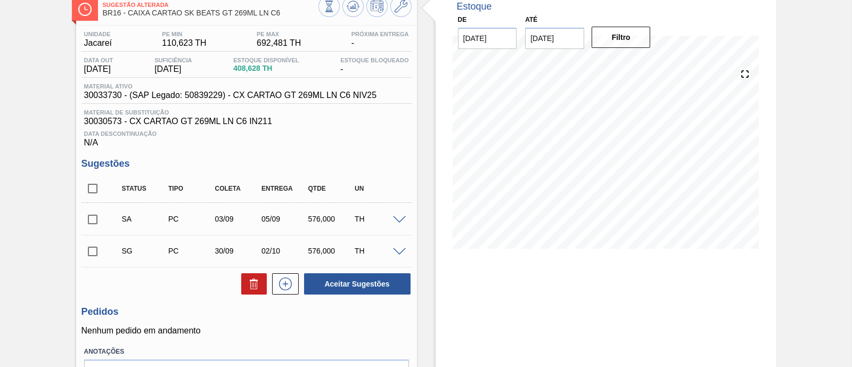
click at [393, 214] on div "SA PC 03/09 05/09 576,000 TH" at bounding box center [255, 218] width 280 height 21
click at [395, 219] on span at bounding box center [399, 220] width 13 height 8
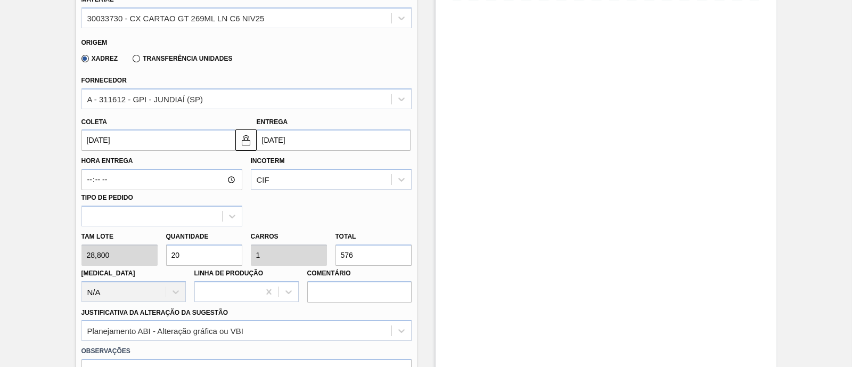
scroll to position [329, 0]
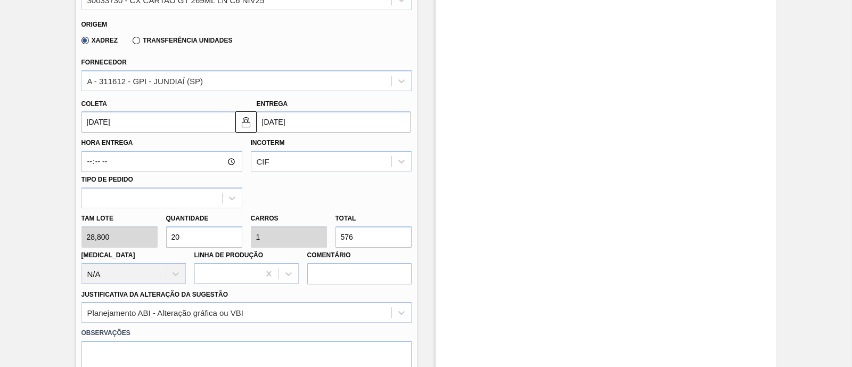
click at [313, 239] on div "Tam lote 28,800 Quantidade 20 Carros 1 Total 576 [MEDICAL_DATA] N/A Linha de Pr…" at bounding box center [246, 246] width 339 height 76
type input "0,139"
type input "0,007"
type input "4"
type input "0"
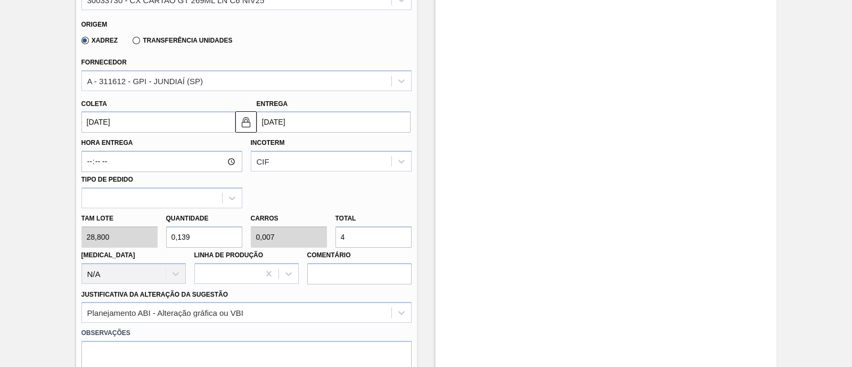
type input "0"
click at [154, 243] on div "Tam lote 28,800 Quantidade 0 Carros 0 Total [MEDICAL_DATA] N/A Linha de Produçã…" at bounding box center [246, 246] width 339 height 76
type input "4"
type input "0,2"
type input "115,2"
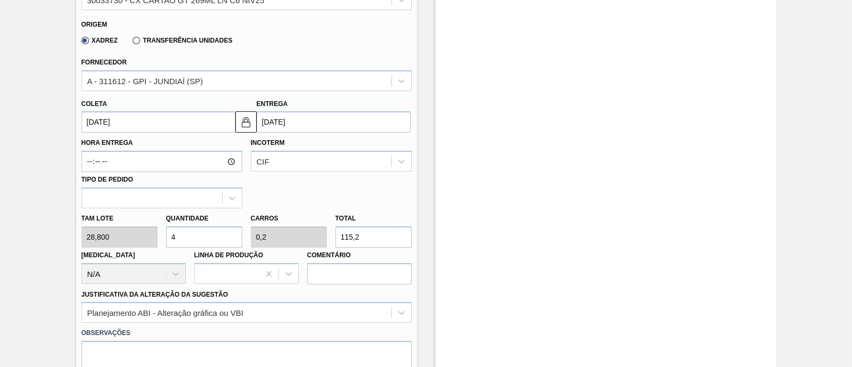
type input "0"
type input "1"
type input "0,05"
type input "28,8"
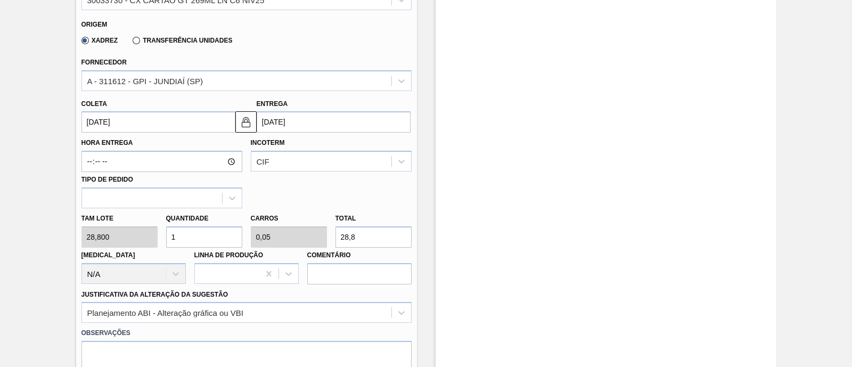
type input "10"
type input "0,5"
type input "288"
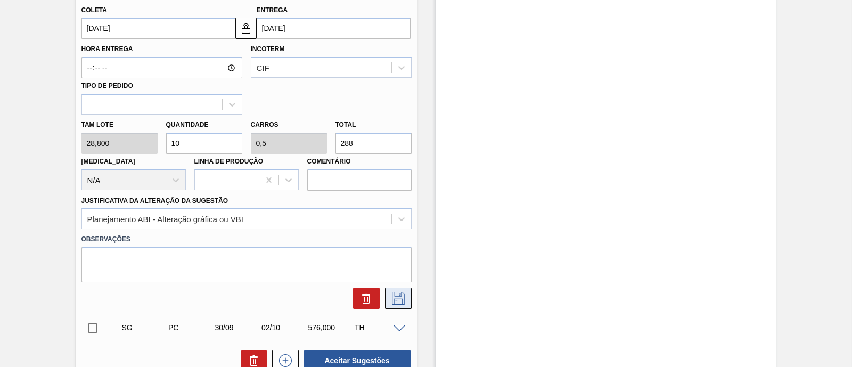
scroll to position [462, 0]
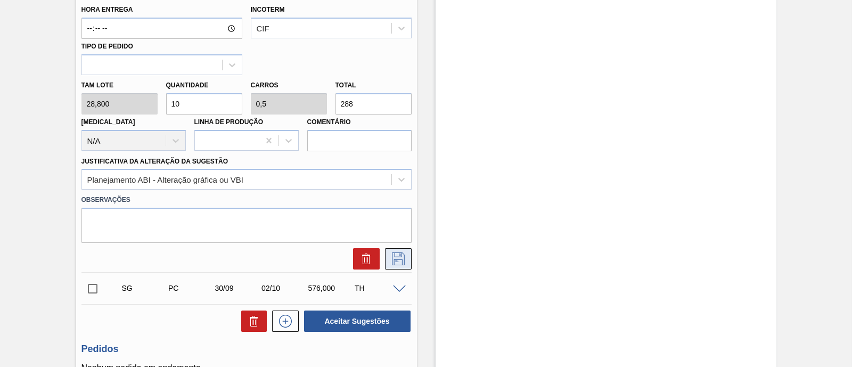
click at [404, 264] on icon at bounding box center [398, 258] width 17 height 13
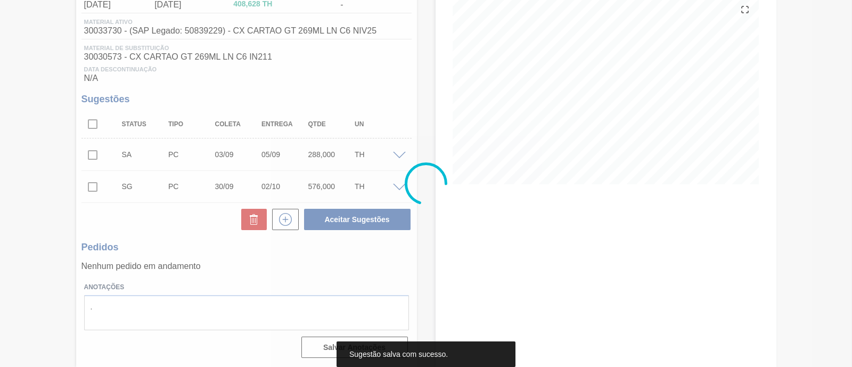
scroll to position [129, 0]
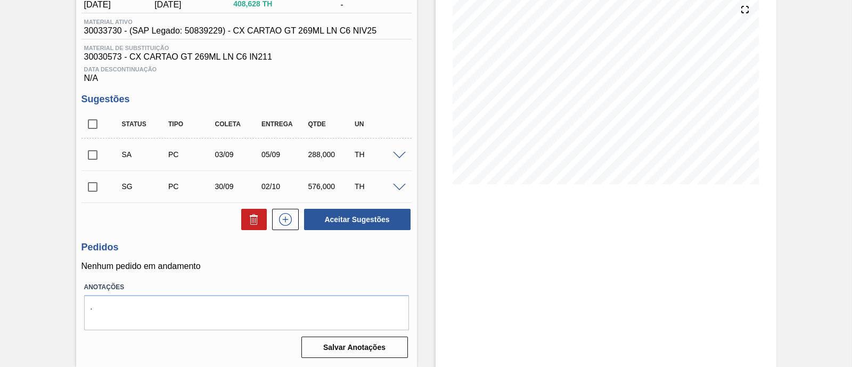
click at [396, 152] on span at bounding box center [399, 156] width 13 height 8
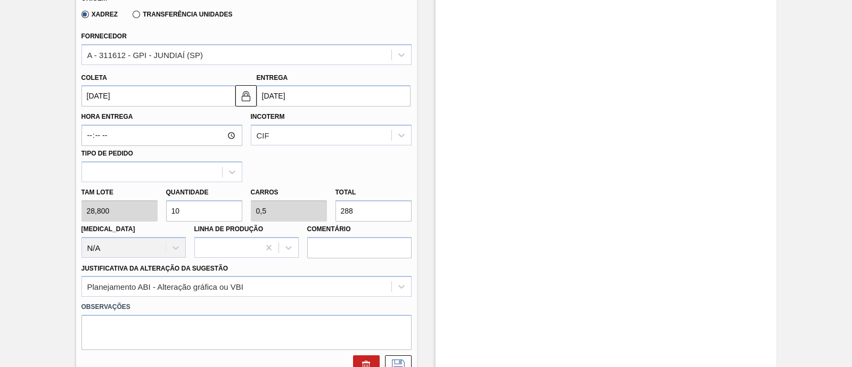
scroll to position [396, 0]
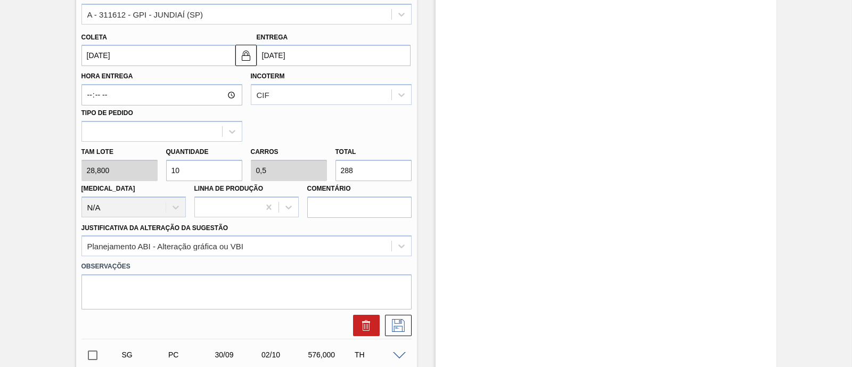
click at [193, 168] on input "10" at bounding box center [204, 170] width 76 height 21
type input "1"
type input "0,05"
type input "28,8"
type input "0"
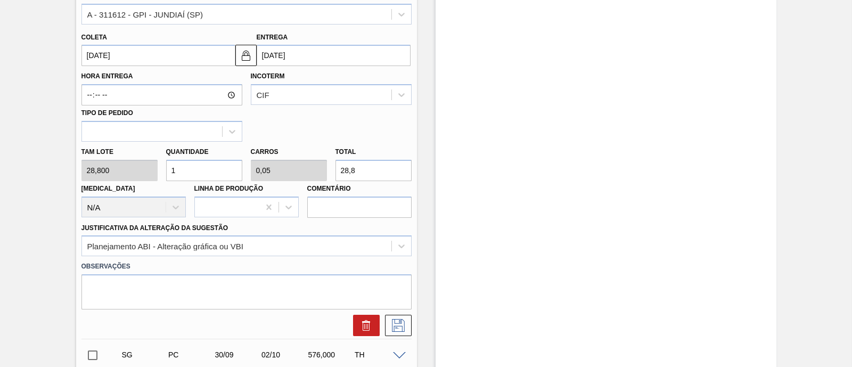
type input "0"
type input "1"
type input "0,05"
type input "28,8"
type input "15"
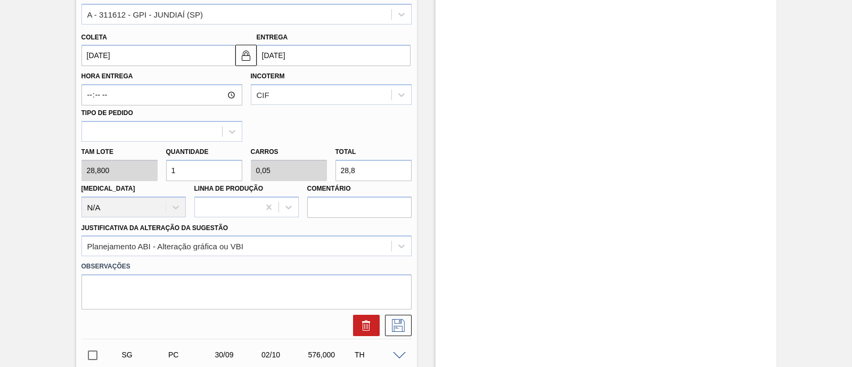
type input "0,75"
type input "432"
type input "15"
click at [396, 329] on icon at bounding box center [397, 324] width 5 height 9
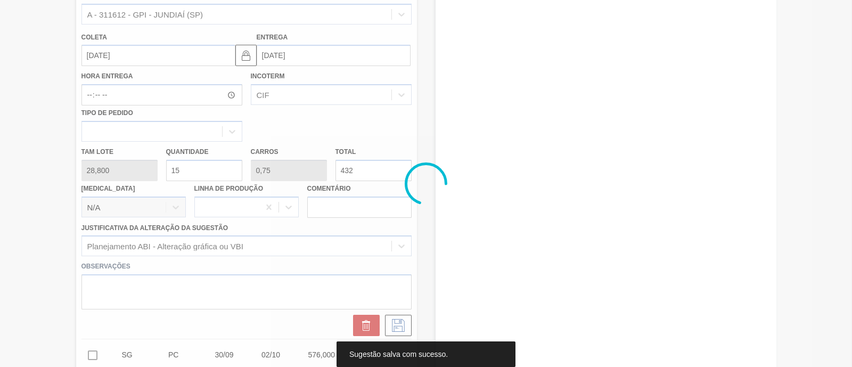
scroll to position [129, 0]
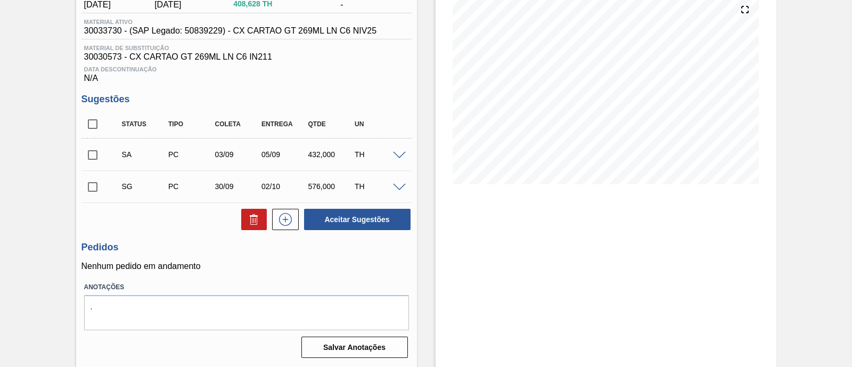
click at [91, 152] on input "checkbox" at bounding box center [92, 155] width 22 height 22
click at [361, 224] on button "Aceitar Sugestões" at bounding box center [357, 219] width 107 height 21
checkbox input "false"
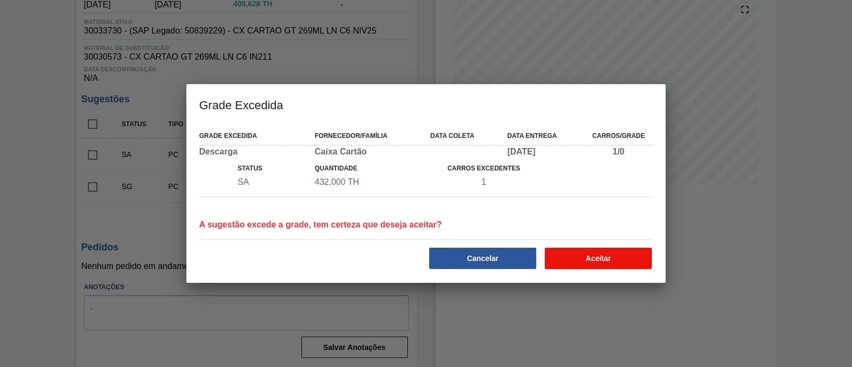
click at [576, 259] on button "Aceitar" at bounding box center [598, 258] width 107 height 21
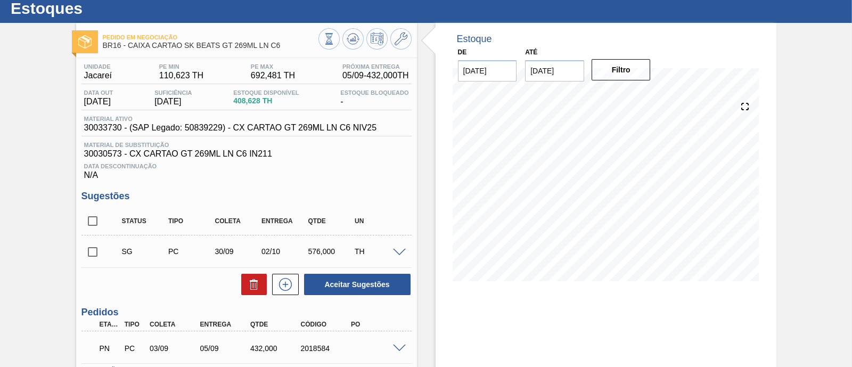
scroll to position [0, 0]
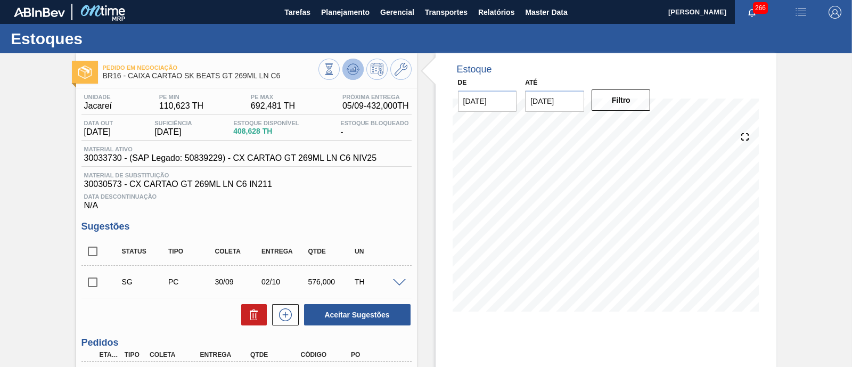
click at [350, 68] on icon at bounding box center [353, 69] width 13 height 13
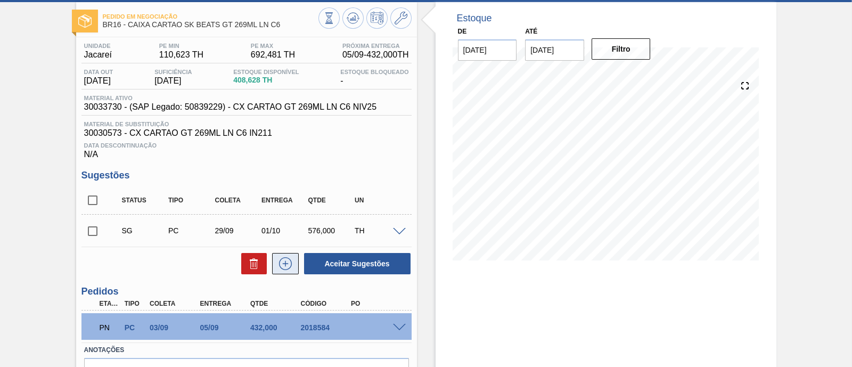
scroll to position [116, 0]
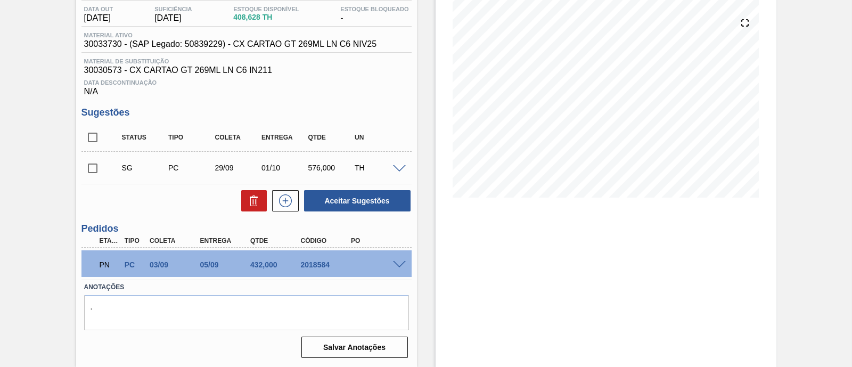
click at [398, 265] on span at bounding box center [399, 265] width 13 height 8
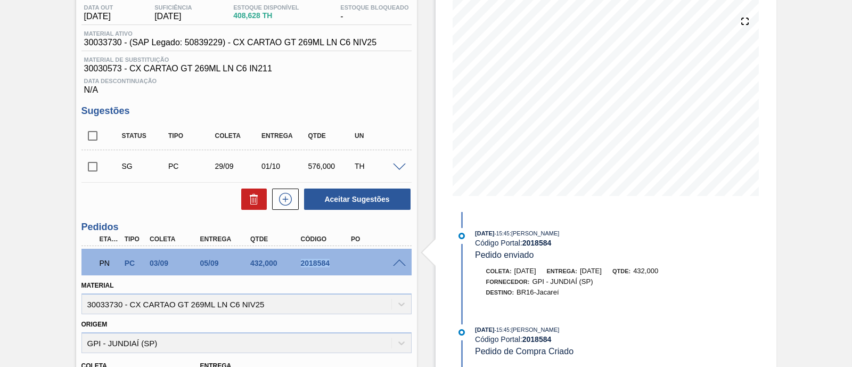
drag, startPoint x: 299, startPoint y: 265, endPoint x: 333, endPoint y: 266, distance: 34.7
click at [333, 266] on div "2018584" at bounding box center [325, 263] width 55 height 9
copy div "2018584"
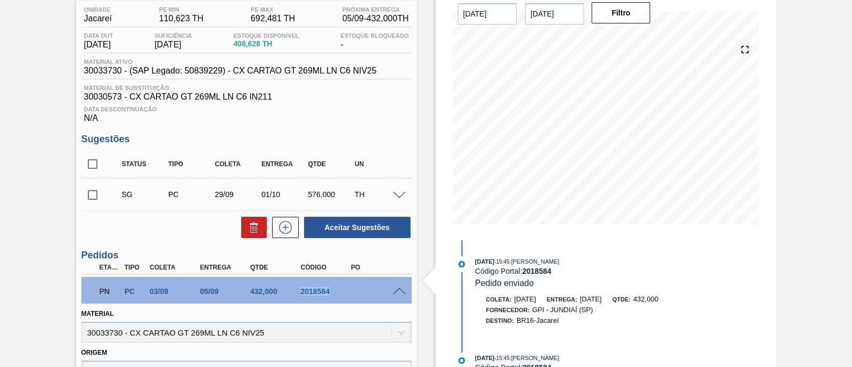
scroll to position [66, 0]
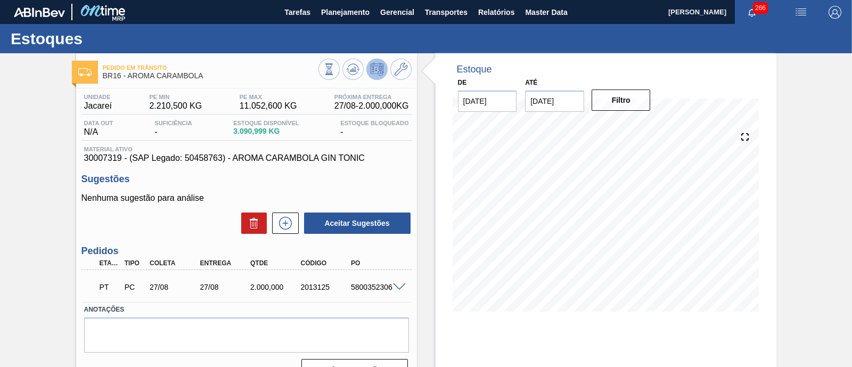
click at [398, 287] on span at bounding box center [399, 287] width 13 height 8
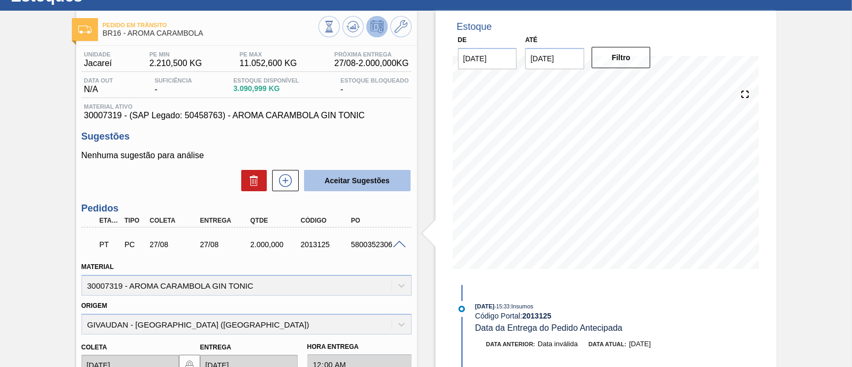
scroll to position [15, 0]
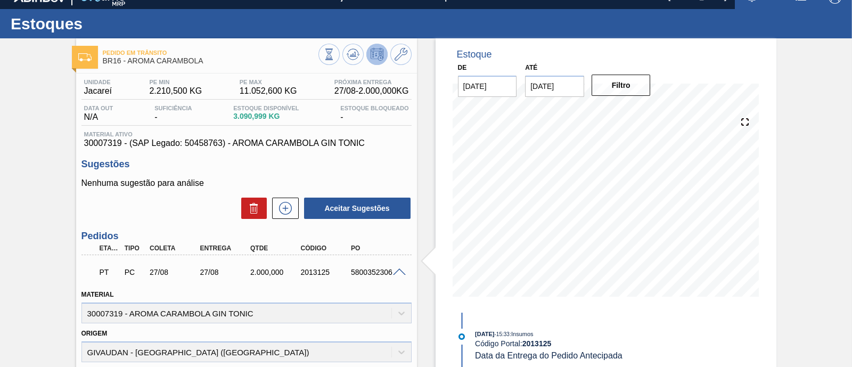
click at [397, 270] on span at bounding box center [399, 272] width 13 height 8
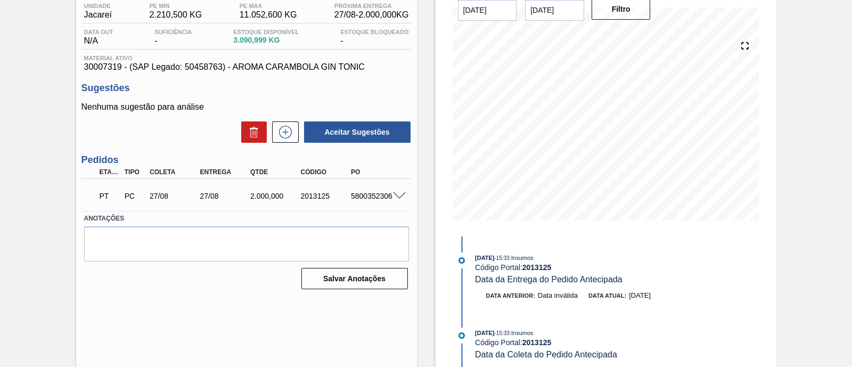
scroll to position [25, 0]
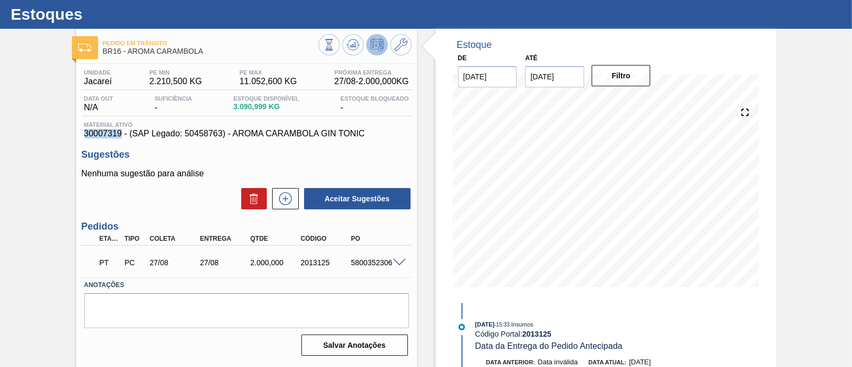
drag, startPoint x: 79, startPoint y: 136, endPoint x: 123, endPoint y: 131, distance: 43.4
click at [123, 131] on div "Unidade Jacareí PE MIN 2.210,500 KG PE MAX 11.052,600 KG Próxima Entrega 27/08 …" at bounding box center [246, 212] width 341 height 296
copy span "30007319"
click at [292, 201] on icon at bounding box center [285, 198] width 17 height 13
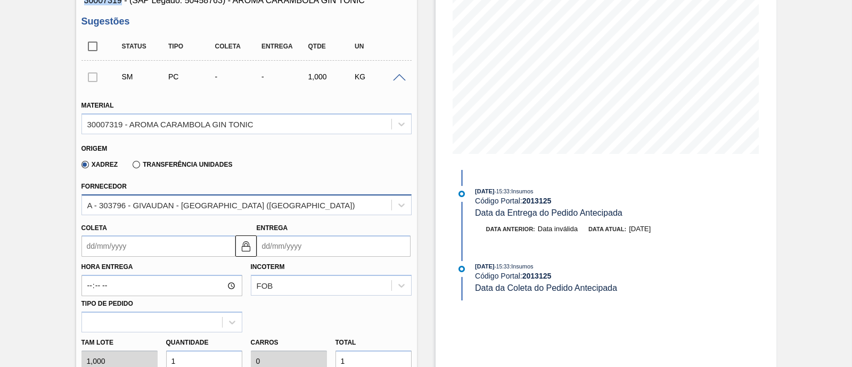
scroll to position [224, 0]
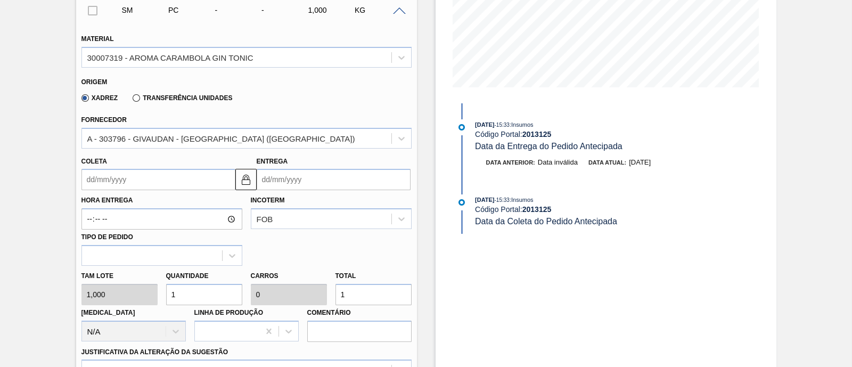
click at [178, 186] on input "Coleta" at bounding box center [158, 179] width 154 height 21
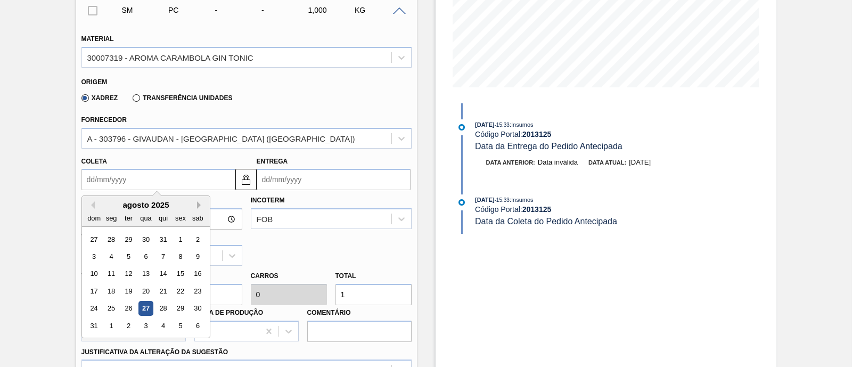
click at [199, 206] on button "Next Month" at bounding box center [200, 204] width 7 height 7
click at [111, 254] on div "8" at bounding box center [111, 256] width 14 height 14
type input "[DATE]"
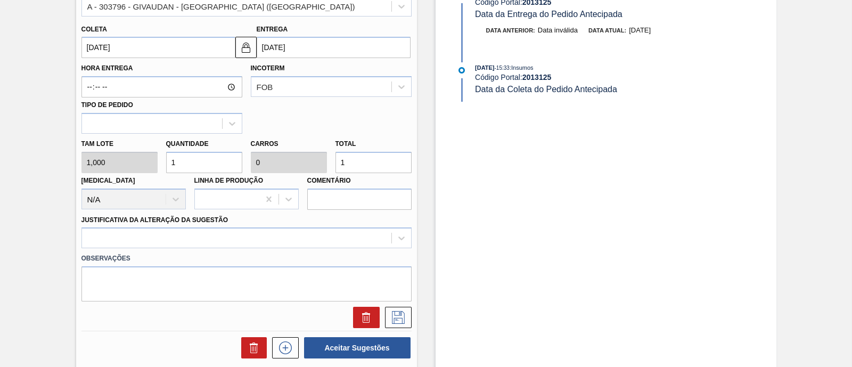
scroll to position [357, 0]
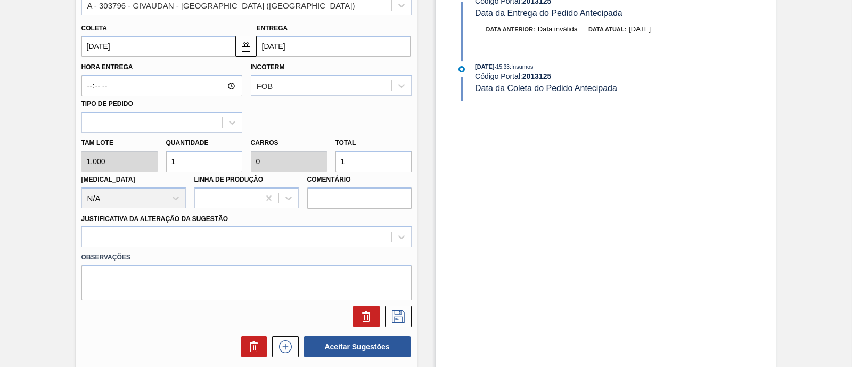
click at [313, 161] on div "Tam lote 1,000 Quantidade 1 Carros 0 Total 1 [MEDICAL_DATA] N/A Linha de Produç…" at bounding box center [246, 171] width 339 height 76
type input "4"
type input "40"
type input "0,001"
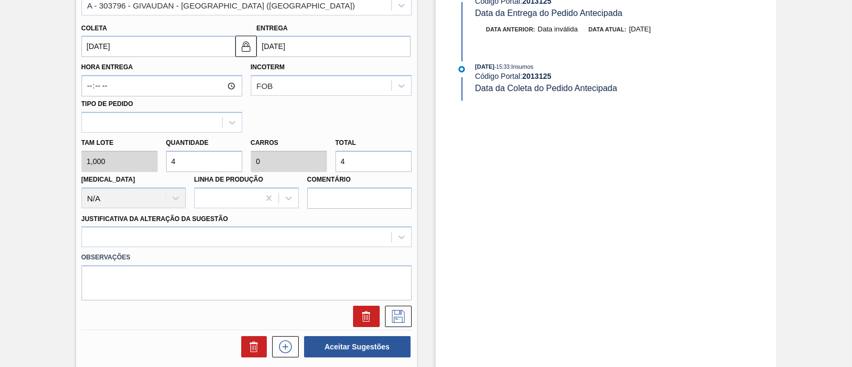
type input "40"
type input "400"
type input "0,013"
type input "400"
type input "4.000"
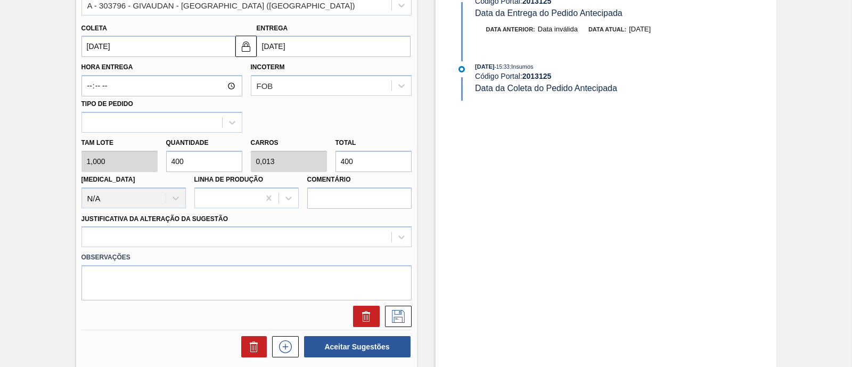
type input "0,133"
type input "4.000"
click at [240, 227] on div at bounding box center [246, 236] width 330 height 21
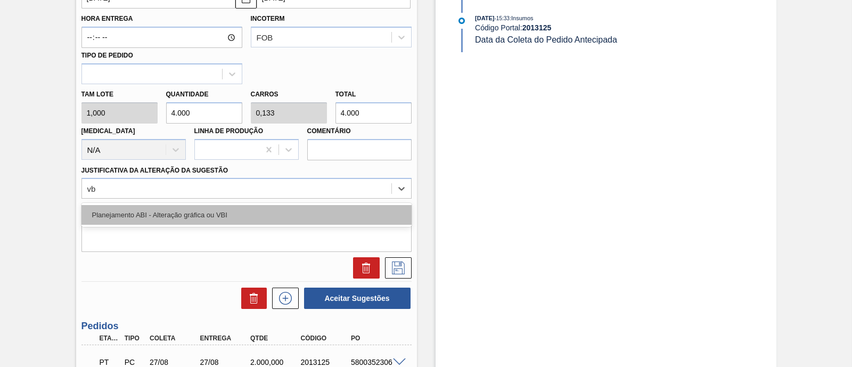
type Sugestão "vbi"
click at [160, 212] on div "Planejamento ABI - Alteração gráfica ou VBI" at bounding box center [246, 215] width 330 height 20
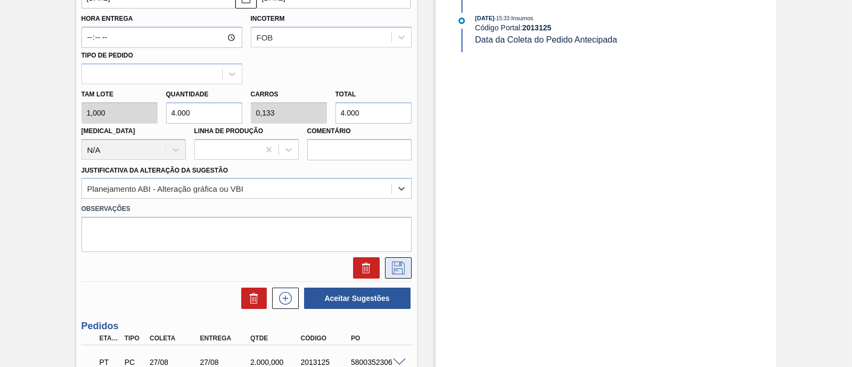
click at [398, 270] on icon at bounding box center [398, 268] width 17 height 13
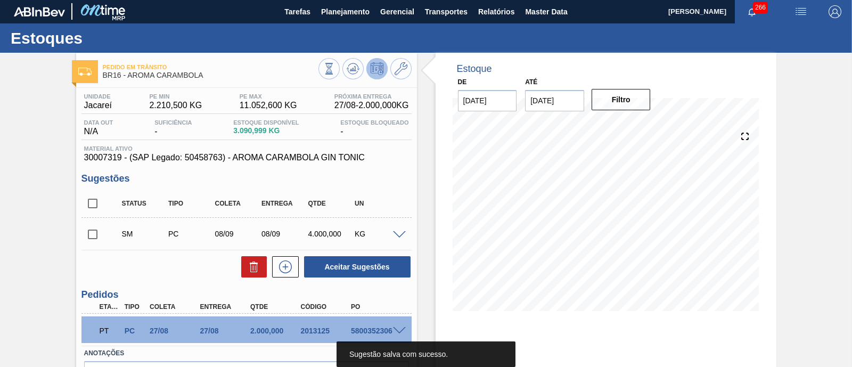
scroll to position [0, 0]
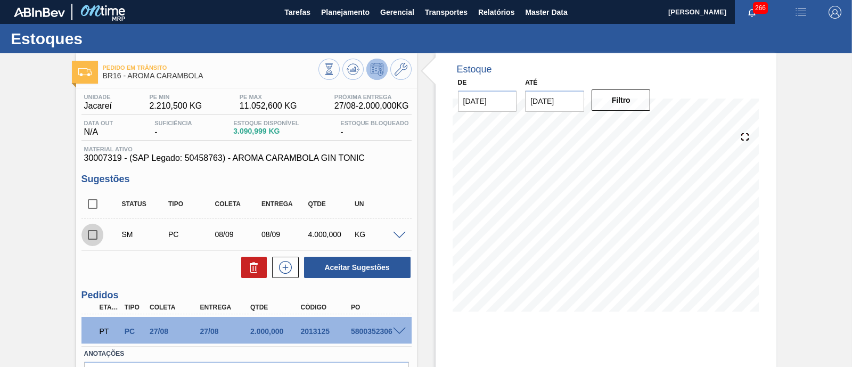
click at [89, 238] on input "checkbox" at bounding box center [92, 235] width 22 height 22
click at [383, 272] on button "Aceitar Sugestões" at bounding box center [357, 267] width 107 height 21
checkbox input "false"
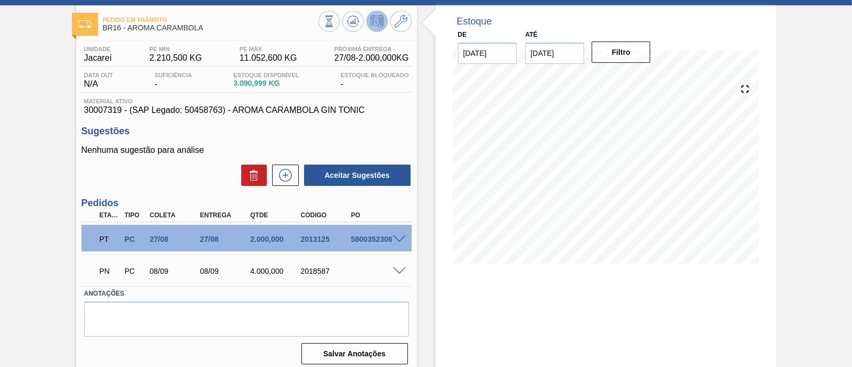
scroll to position [66, 0]
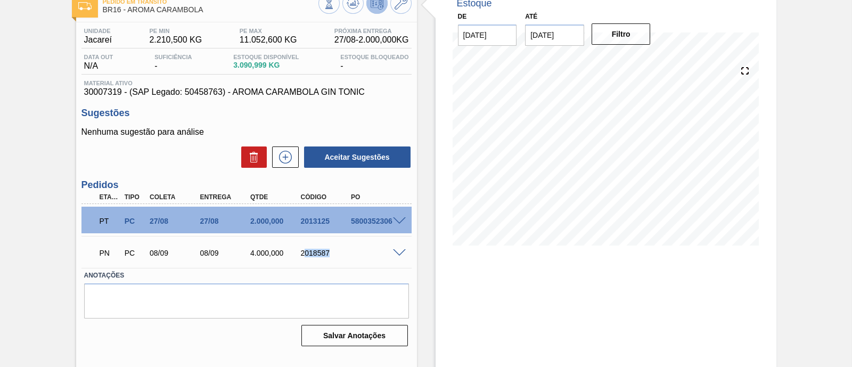
drag, startPoint x: 303, startPoint y: 253, endPoint x: 340, endPoint y: 252, distance: 37.3
click at [340, 252] on div "2018587" at bounding box center [325, 253] width 55 height 9
drag, startPoint x: 300, startPoint y: 254, endPoint x: 341, endPoint y: 254, distance: 41.0
click at [341, 254] on div "2018587" at bounding box center [325, 253] width 55 height 9
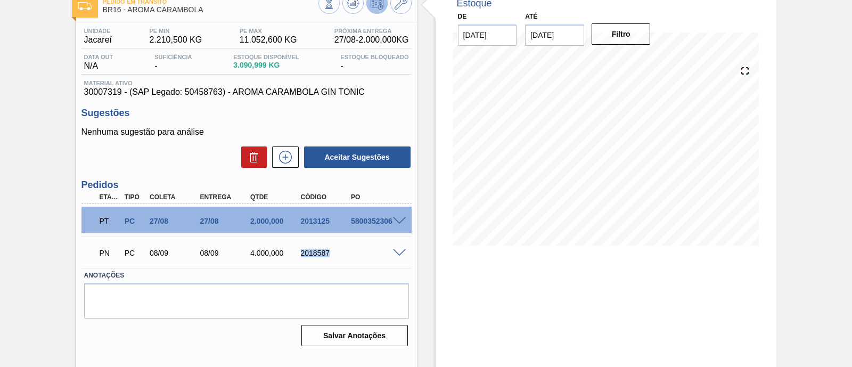
copy div "2018587"
